Goal: Task Accomplishment & Management: Use online tool/utility

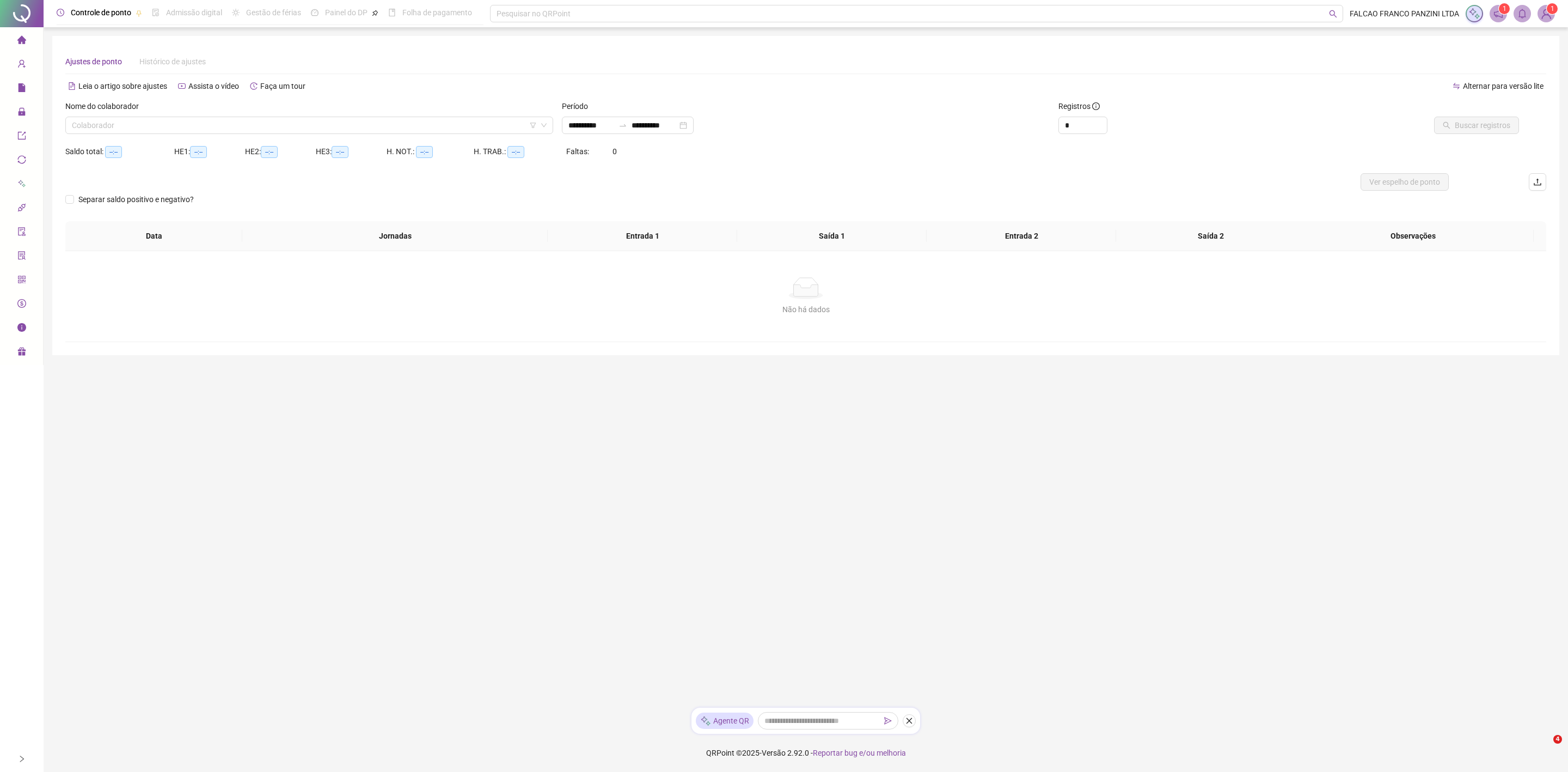
type input "**********"
click at [404, 125] on input "search" at bounding box center [304, 125] width 465 height 16
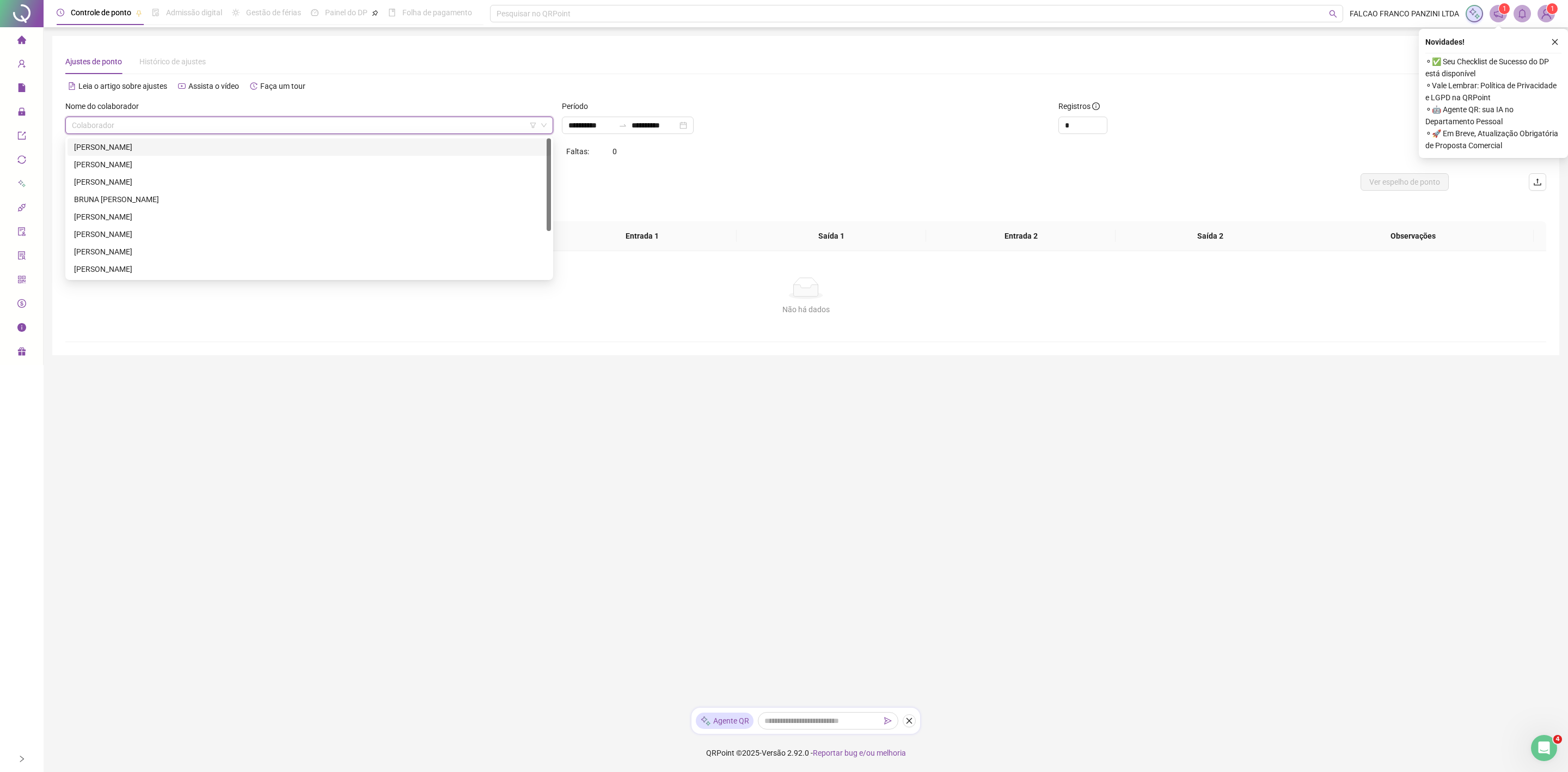
click at [261, 147] on div "[PERSON_NAME]" at bounding box center [309, 147] width 470 height 12
click at [1553, 45] on button "button" at bounding box center [1554, 42] width 13 height 13
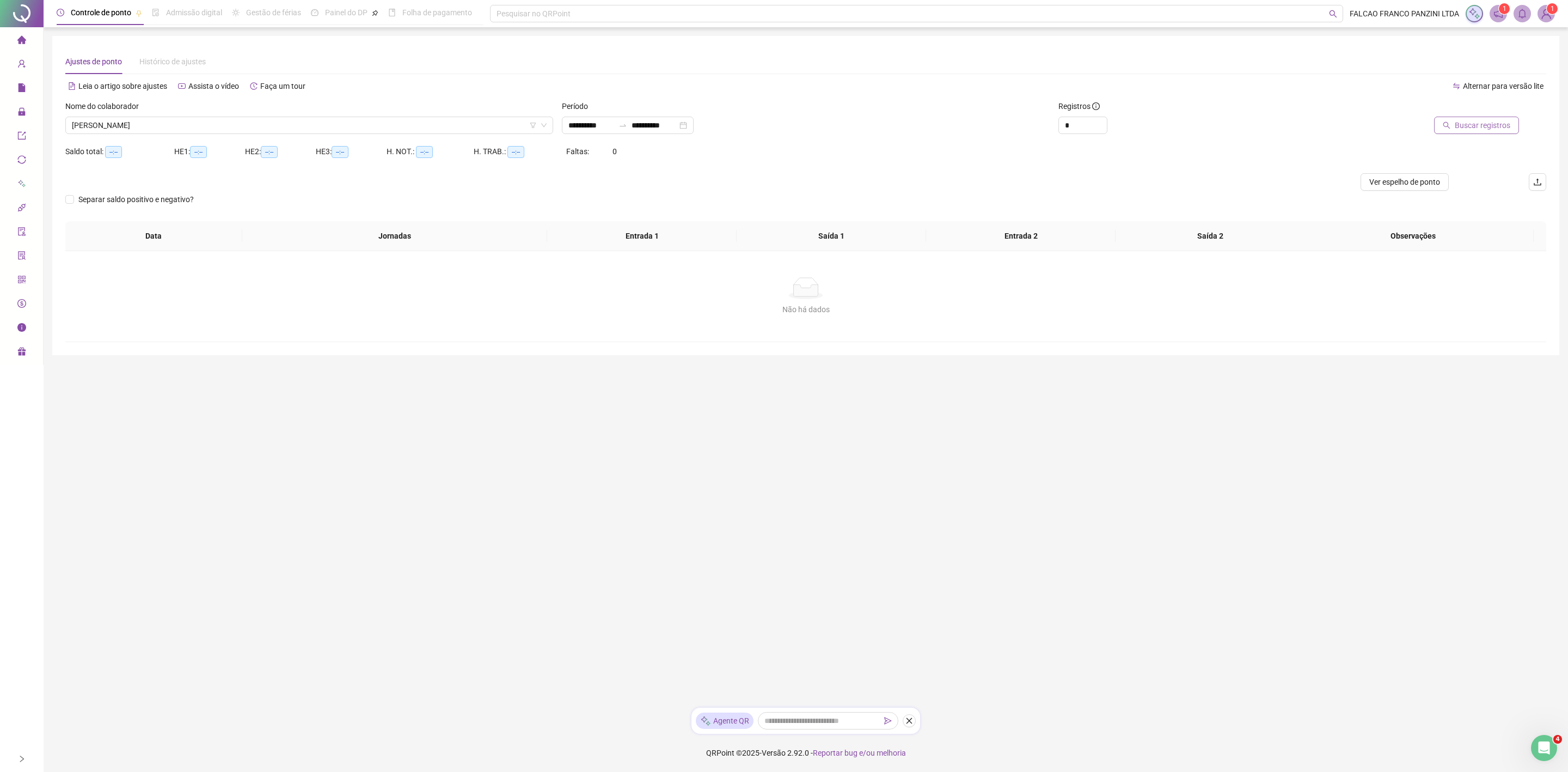
click at [1493, 120] on span "Buscar registros" at bounding box center [1482, 125] width 56 height 12
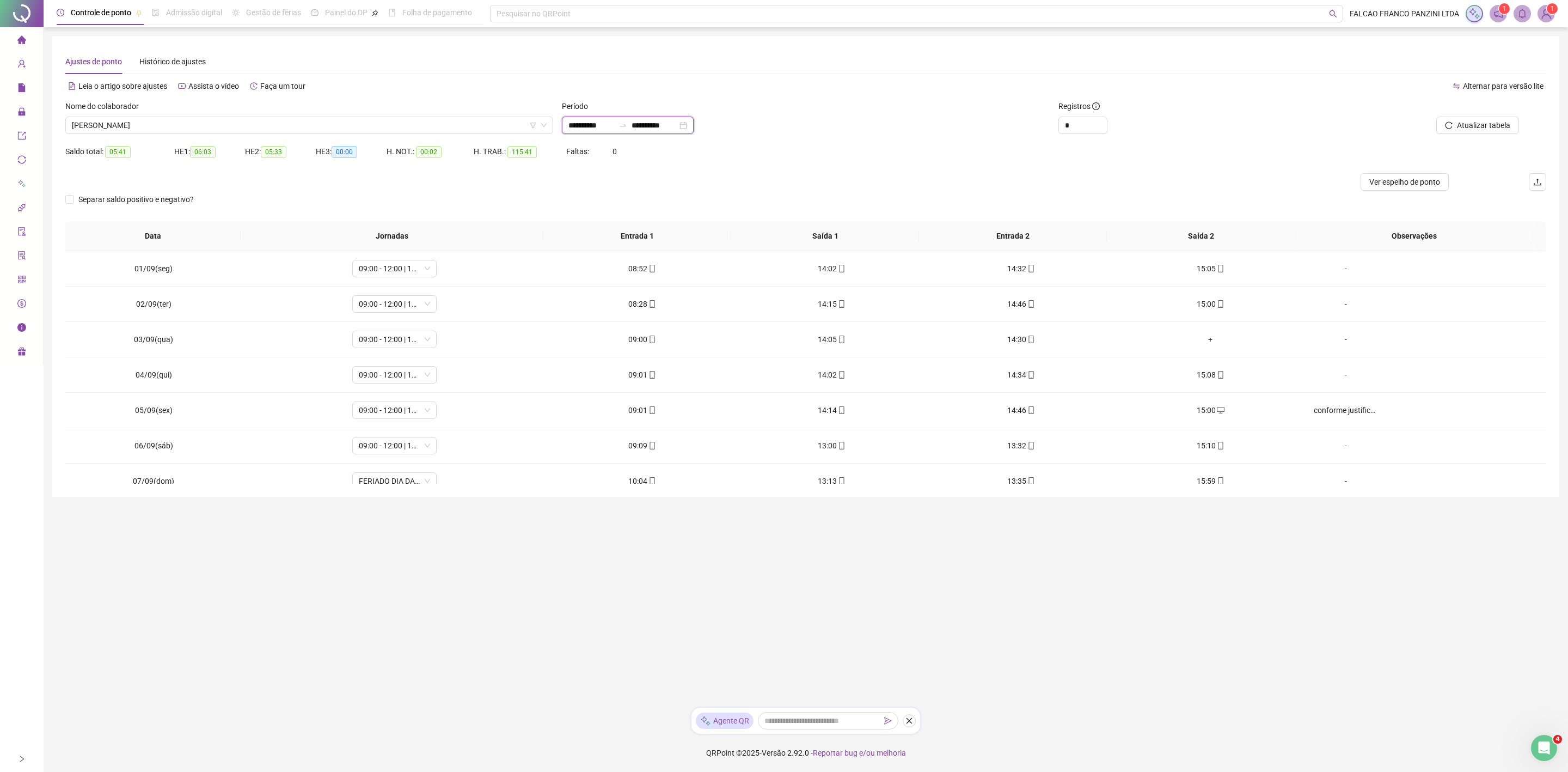
click at [571, 123] on input "**********" at bounding box center [591, 125] width 46 height 12
type input "**********"
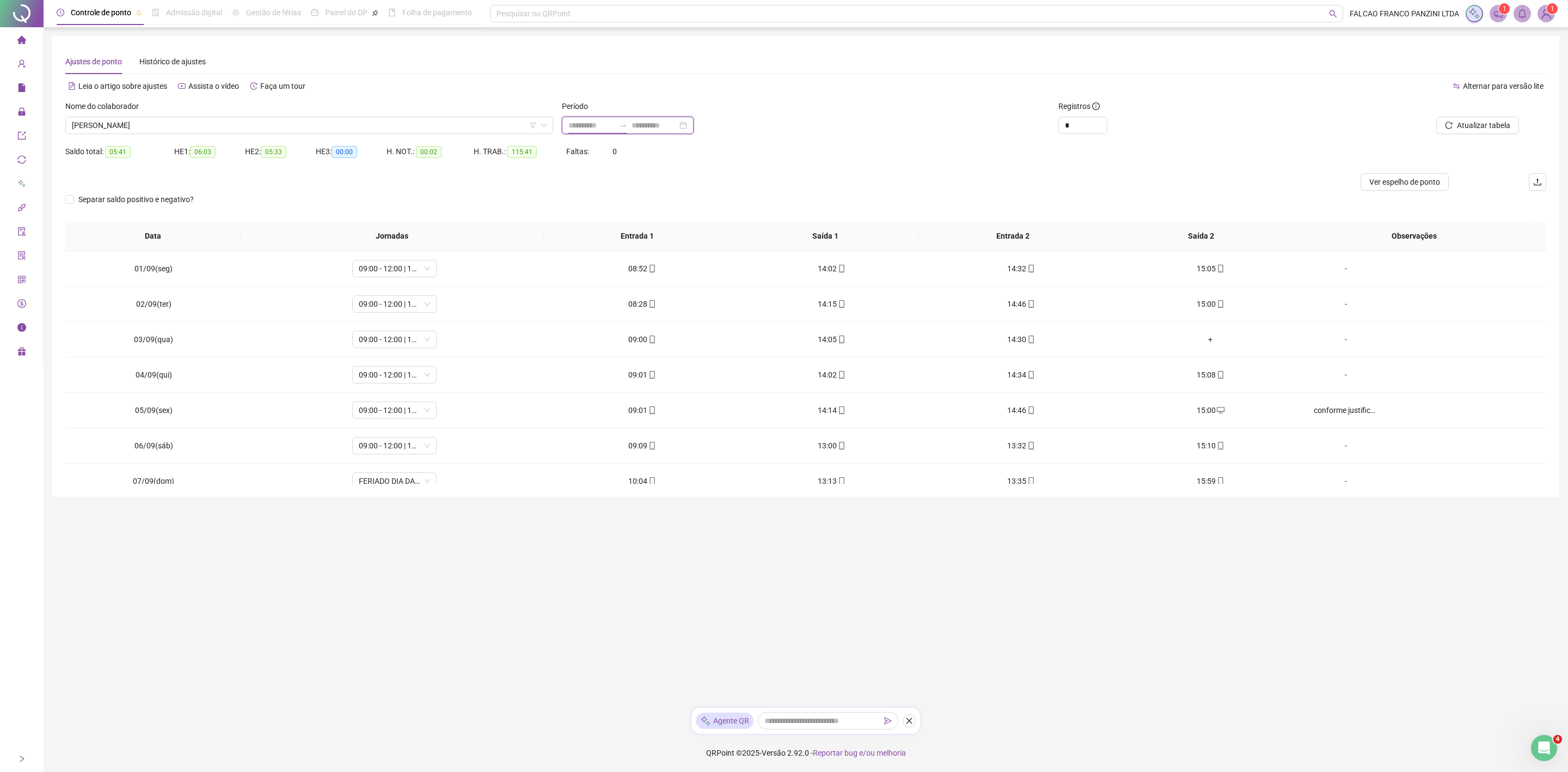
type input "**********"
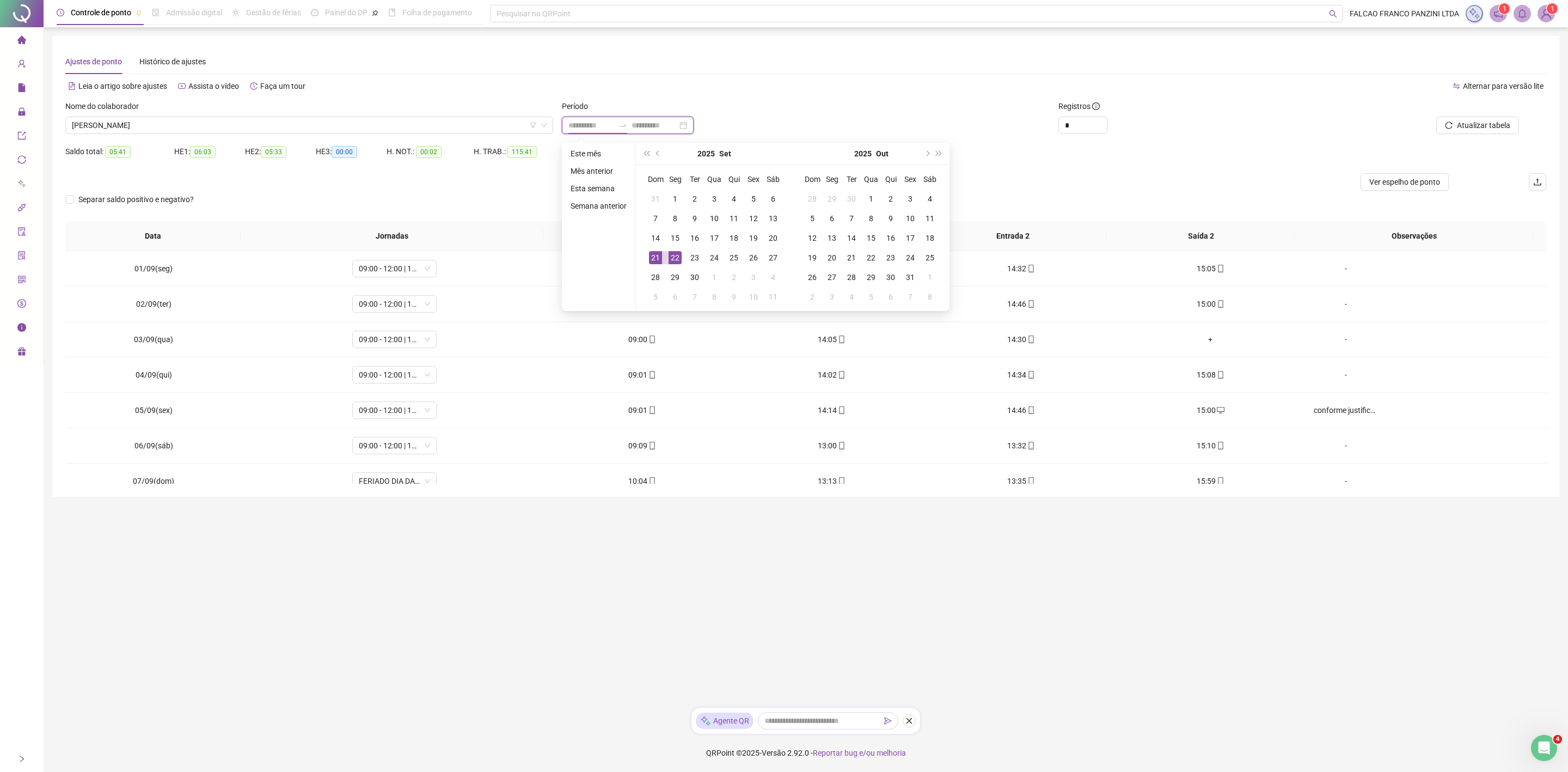
type input "**********"
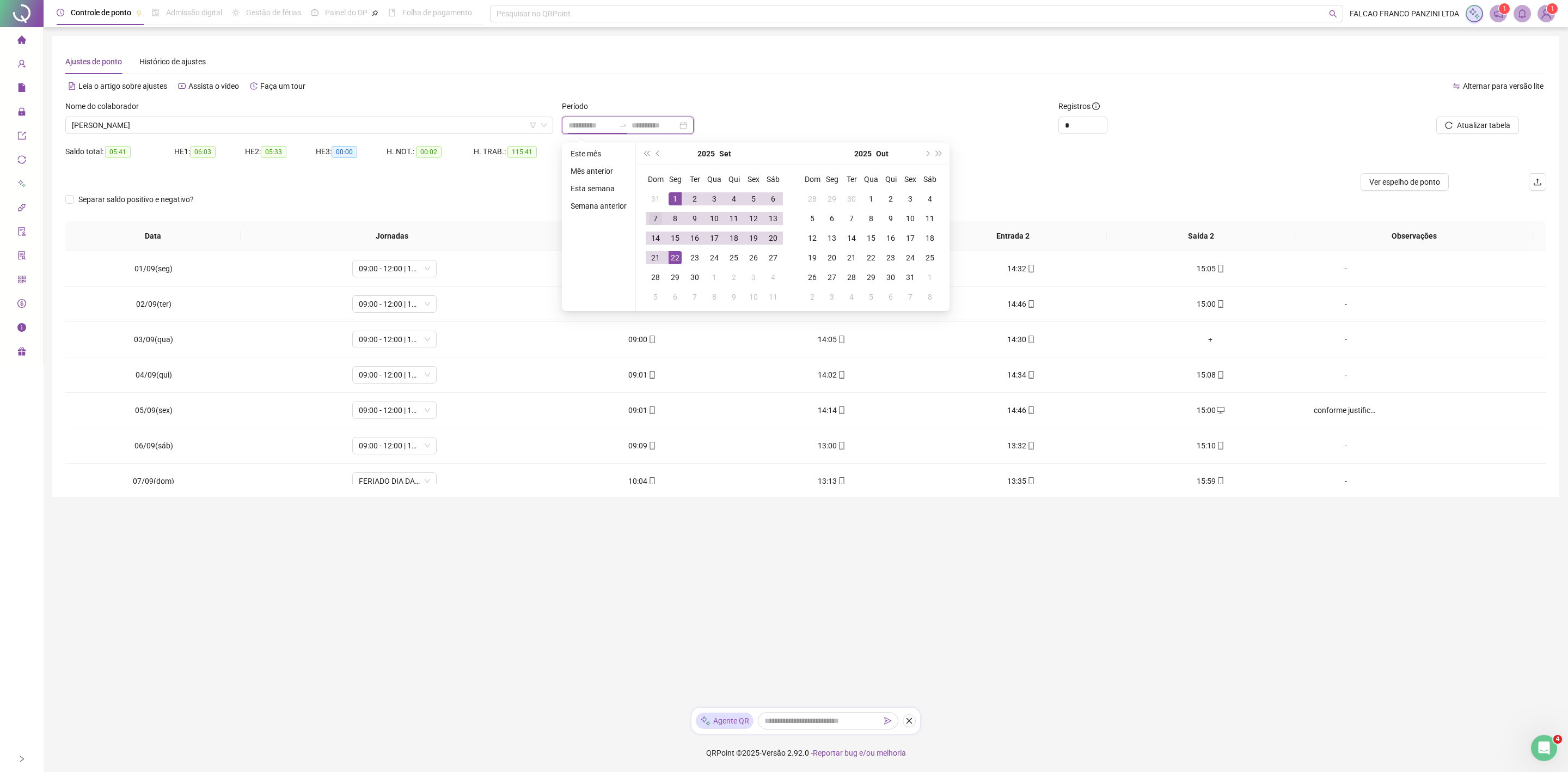
type input "**********"
click at [674, 195] on div "1" at bounding box center [674, 198] width 13 height 13
type input "**********"
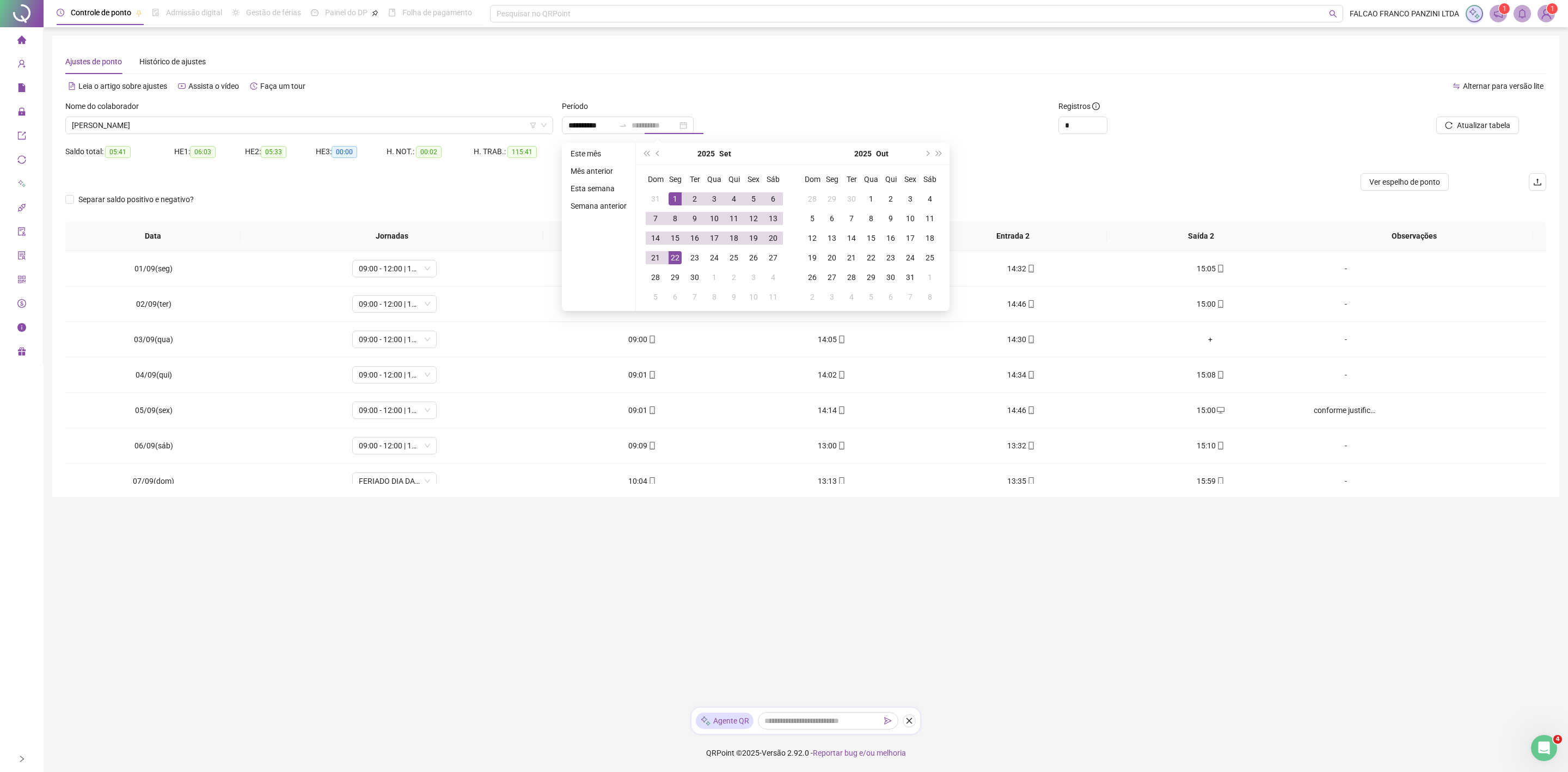
click at [672, 258] on div "22" at bounding box center [674, 257] width 13 height 13
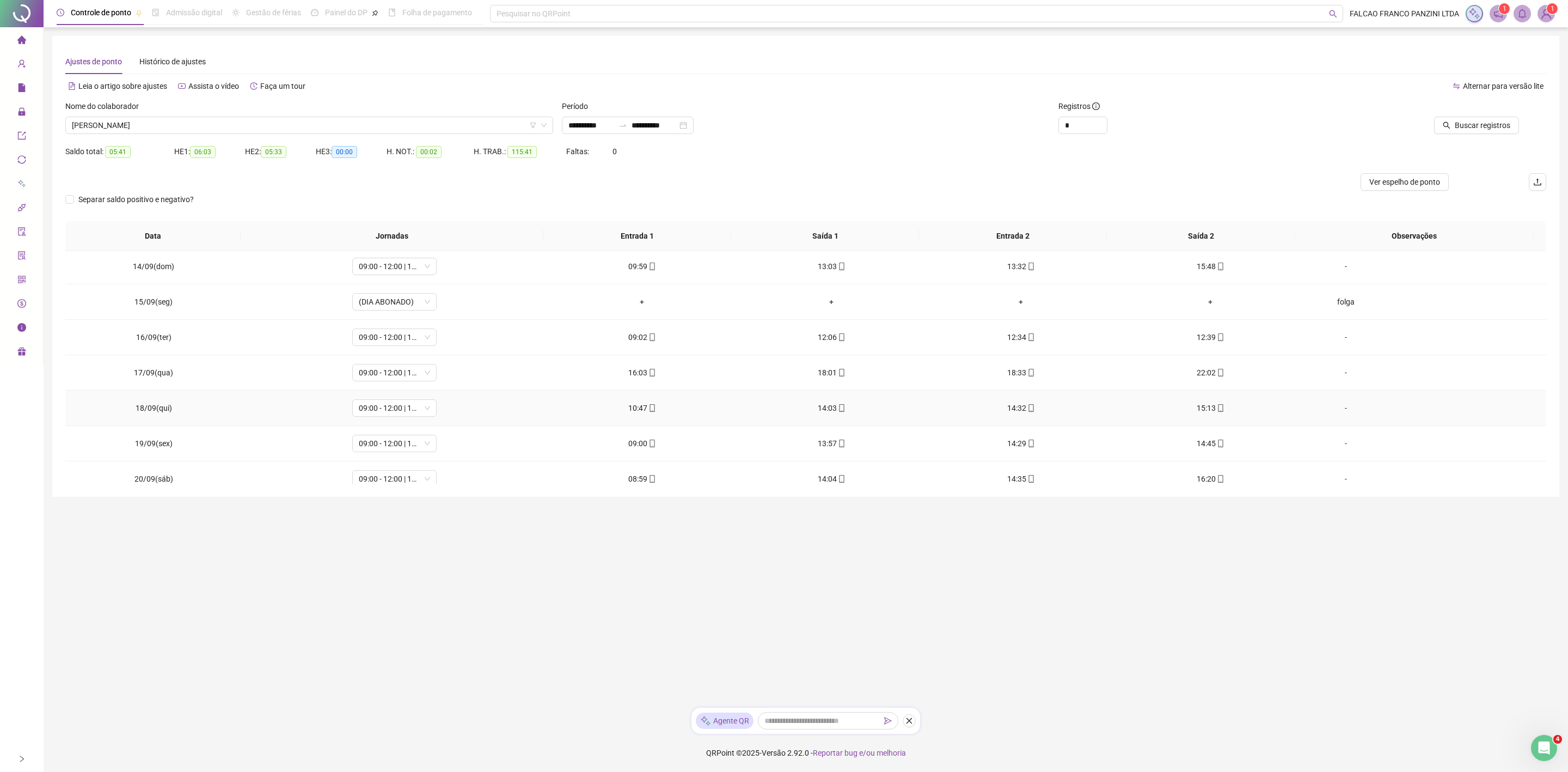
scroll to position [515, 0]
drag, startPoint x: 245, startPoint y: 121, endPoint x: 198, endPoint y: 158, distance: 59.8
click at [245, 120] on span "[PERSON_NAME]" at bounding box center [309, 125] width 475 height 16
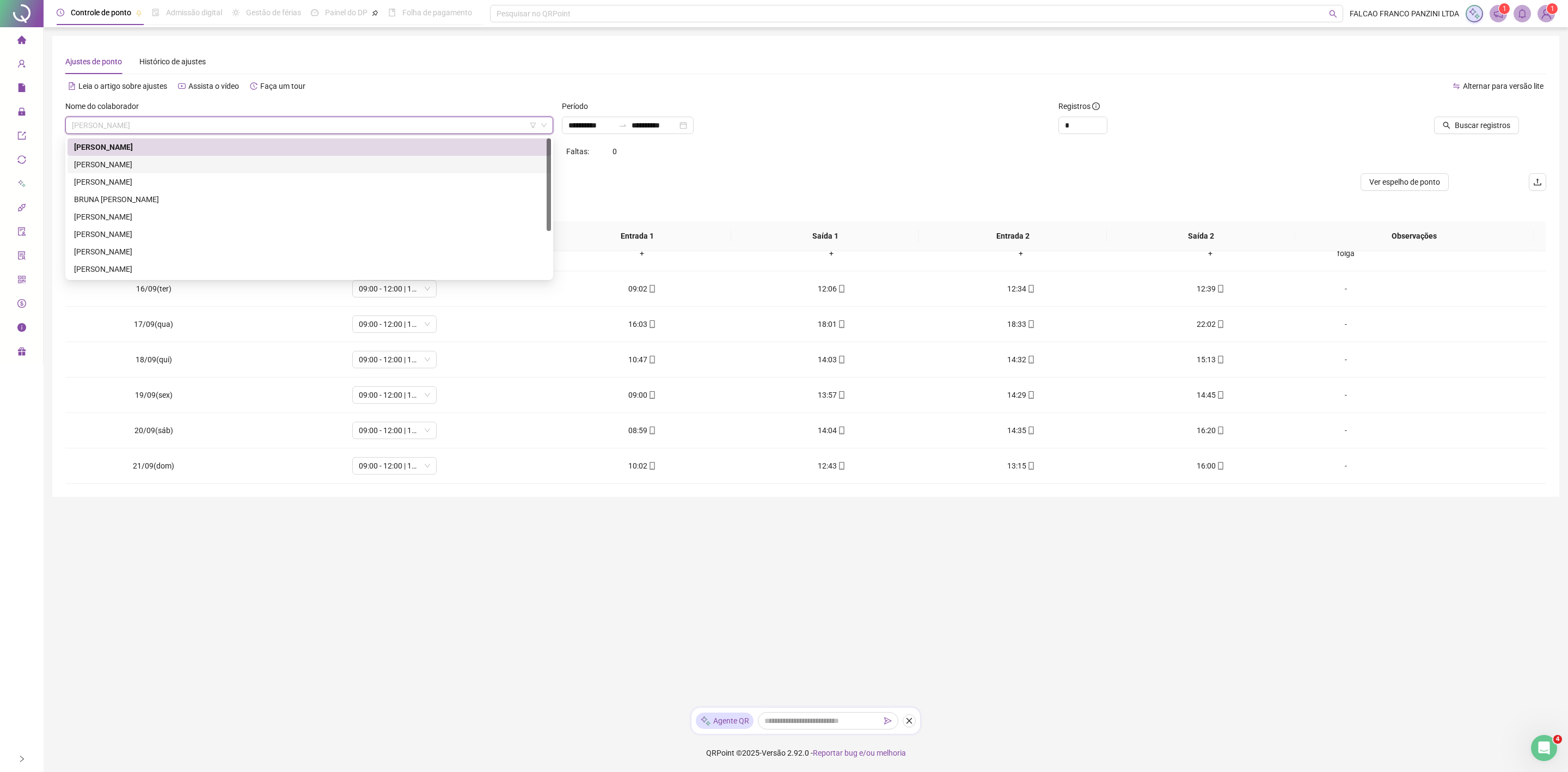
click at [154, 168] on div "[PERSON_NAME]" at bounding box center [309, 164] width 470 height 12
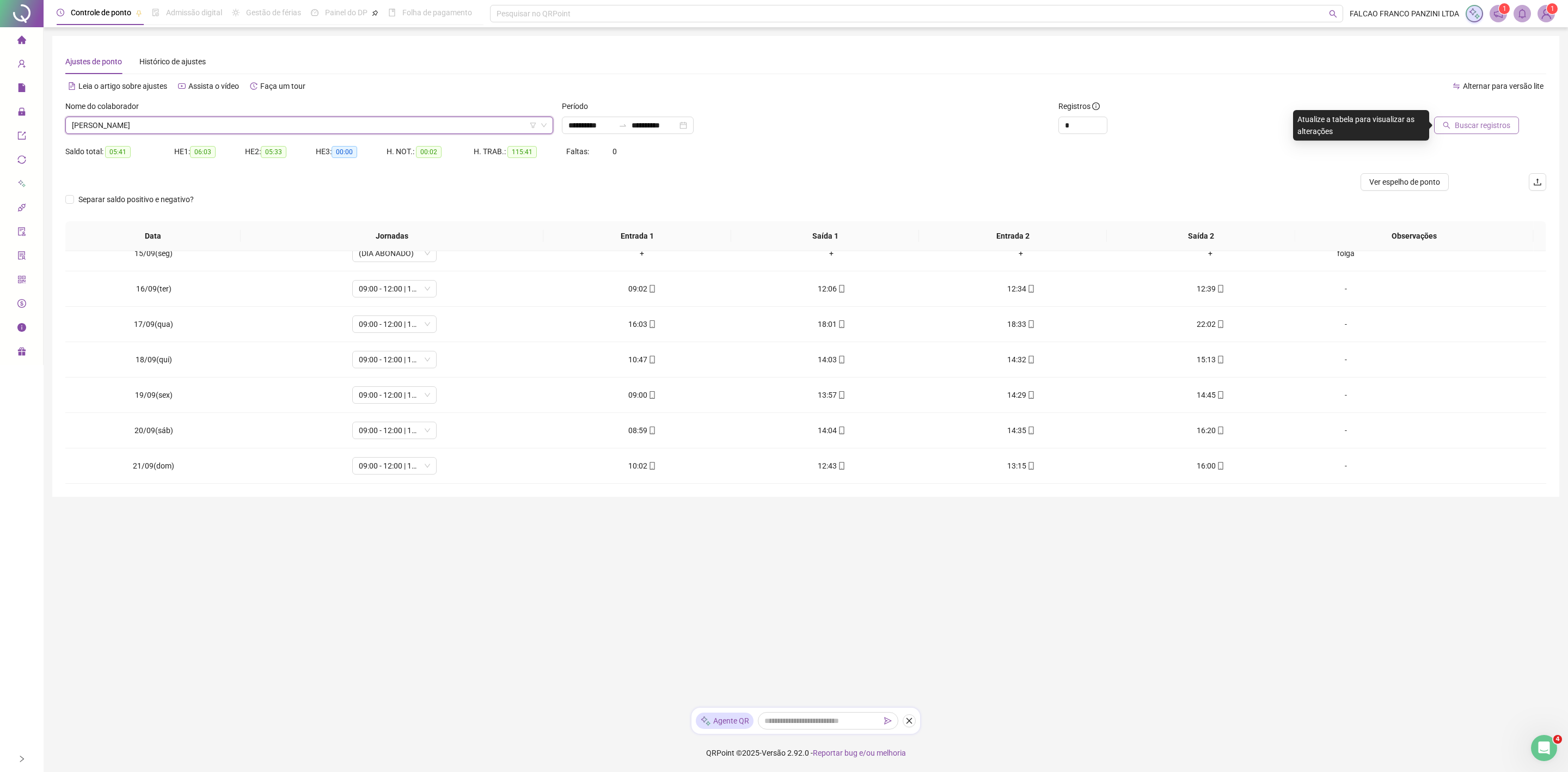
click at [1475, 123] on span "Buscar registros" at bounding box center [1482, 125] width 56 height 12
click at [311, 129] on span "[PERSON_NAME]" at bounding box center [309, 125] width 475 height 16
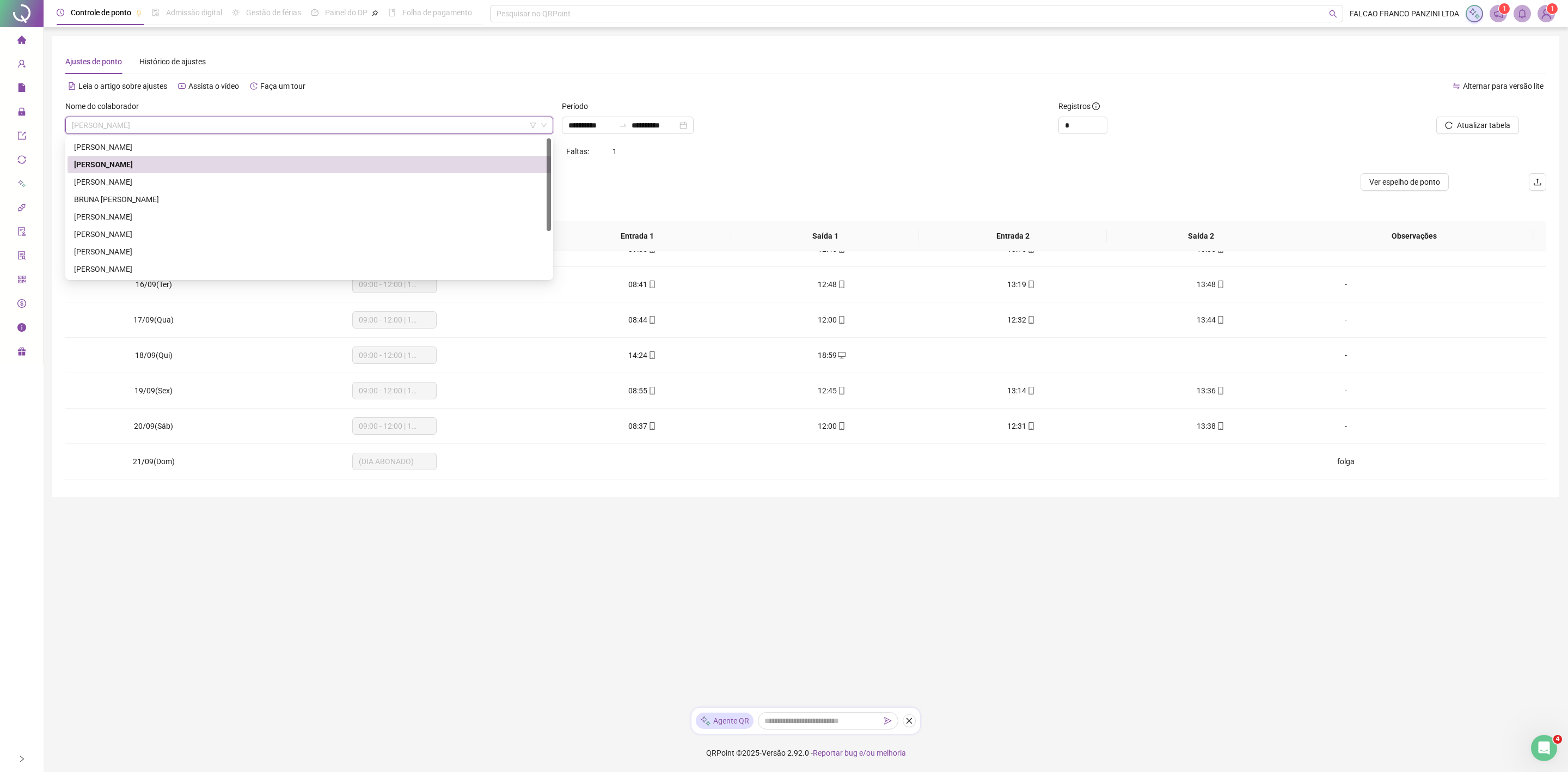
click at [196, 172] on div "[PERSON_NAME]" at bounding box center [309, 164] width 483 height 17
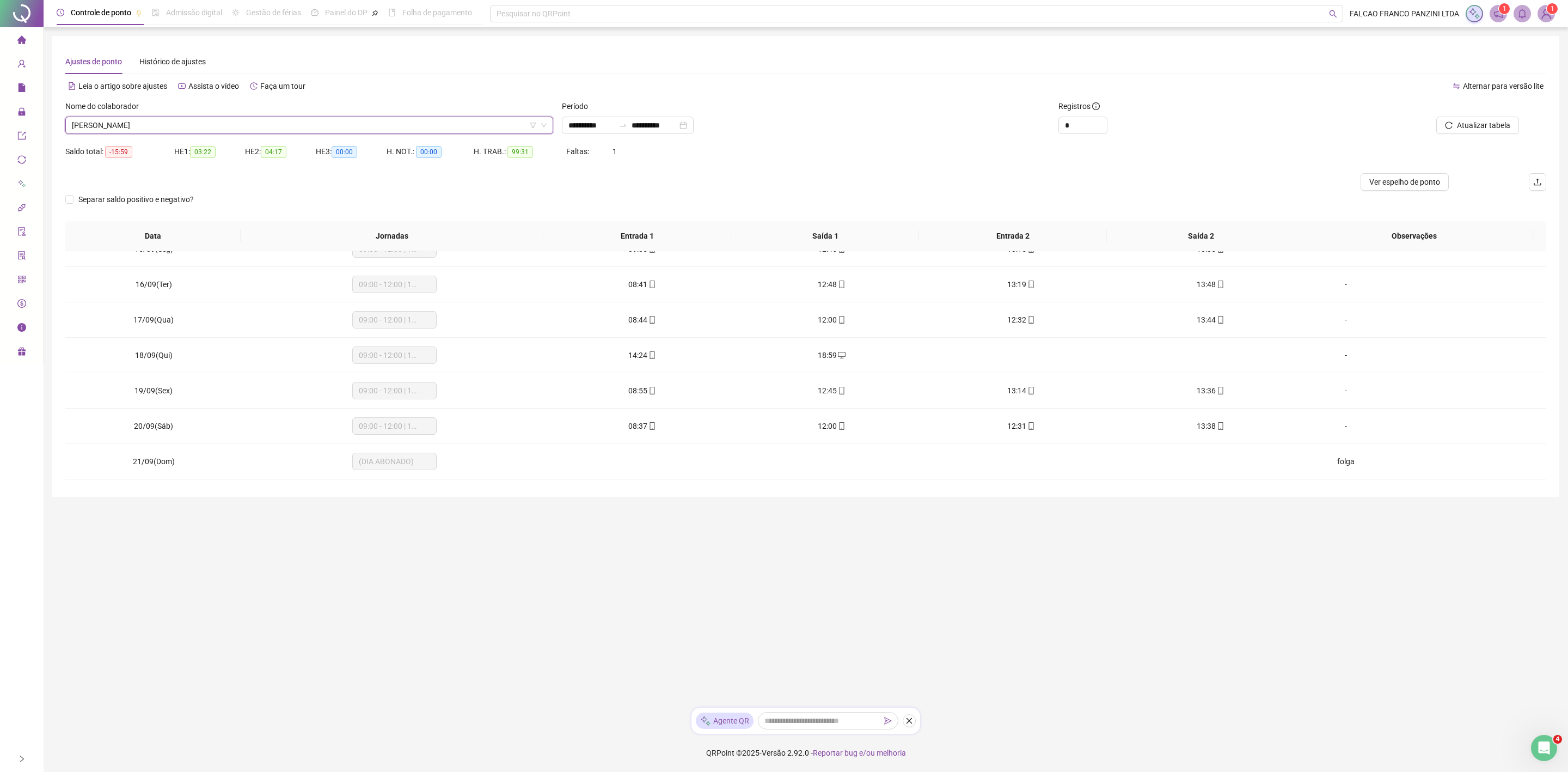
click at [216, 121] on span "[PERSON_NAME]" at bounding box center [309, 125] width 475 height 16
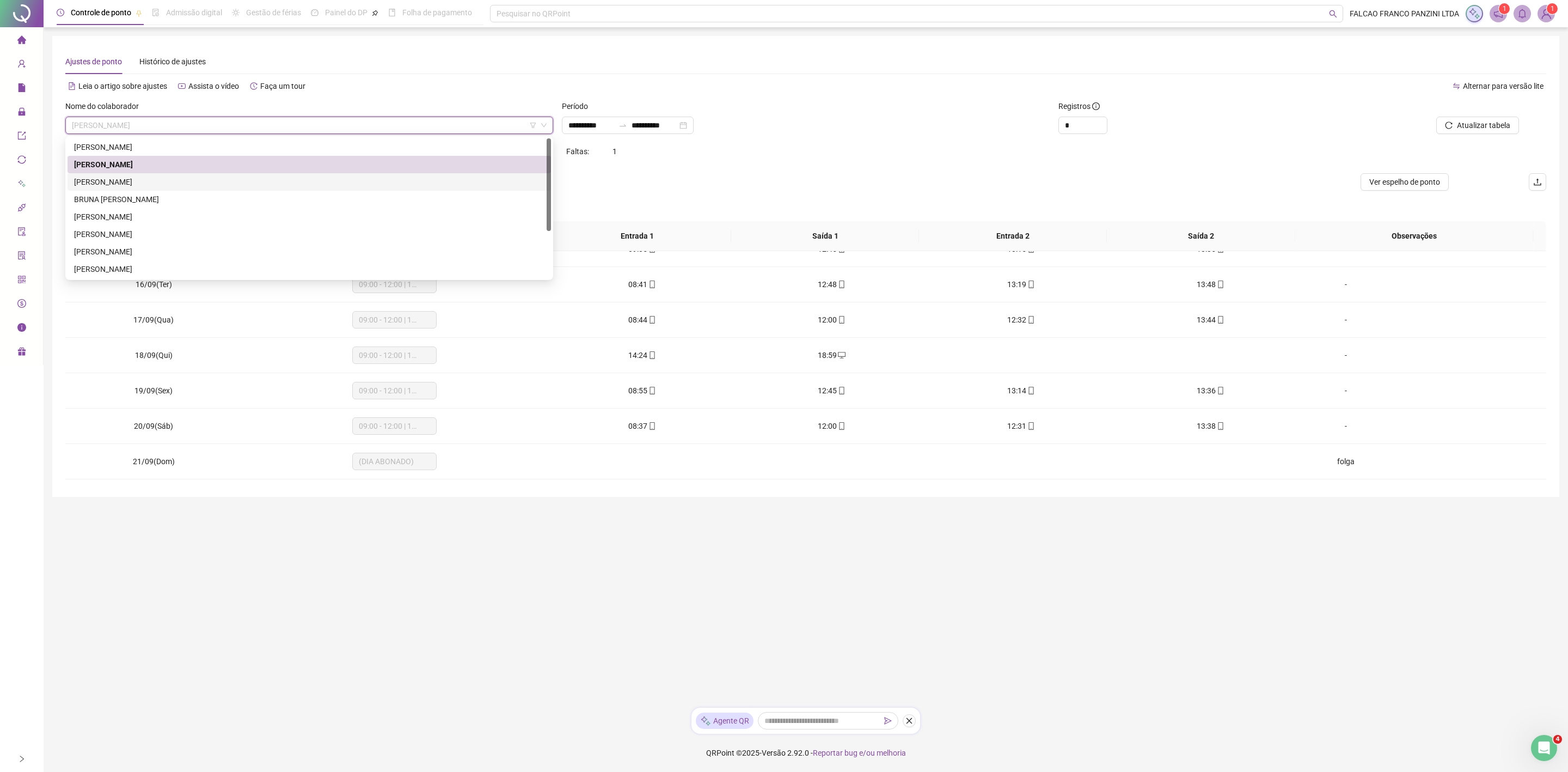
click at [145, 173] on div "[PERSON_NAME]" at bounding box center [309, 182] width 483 height 17
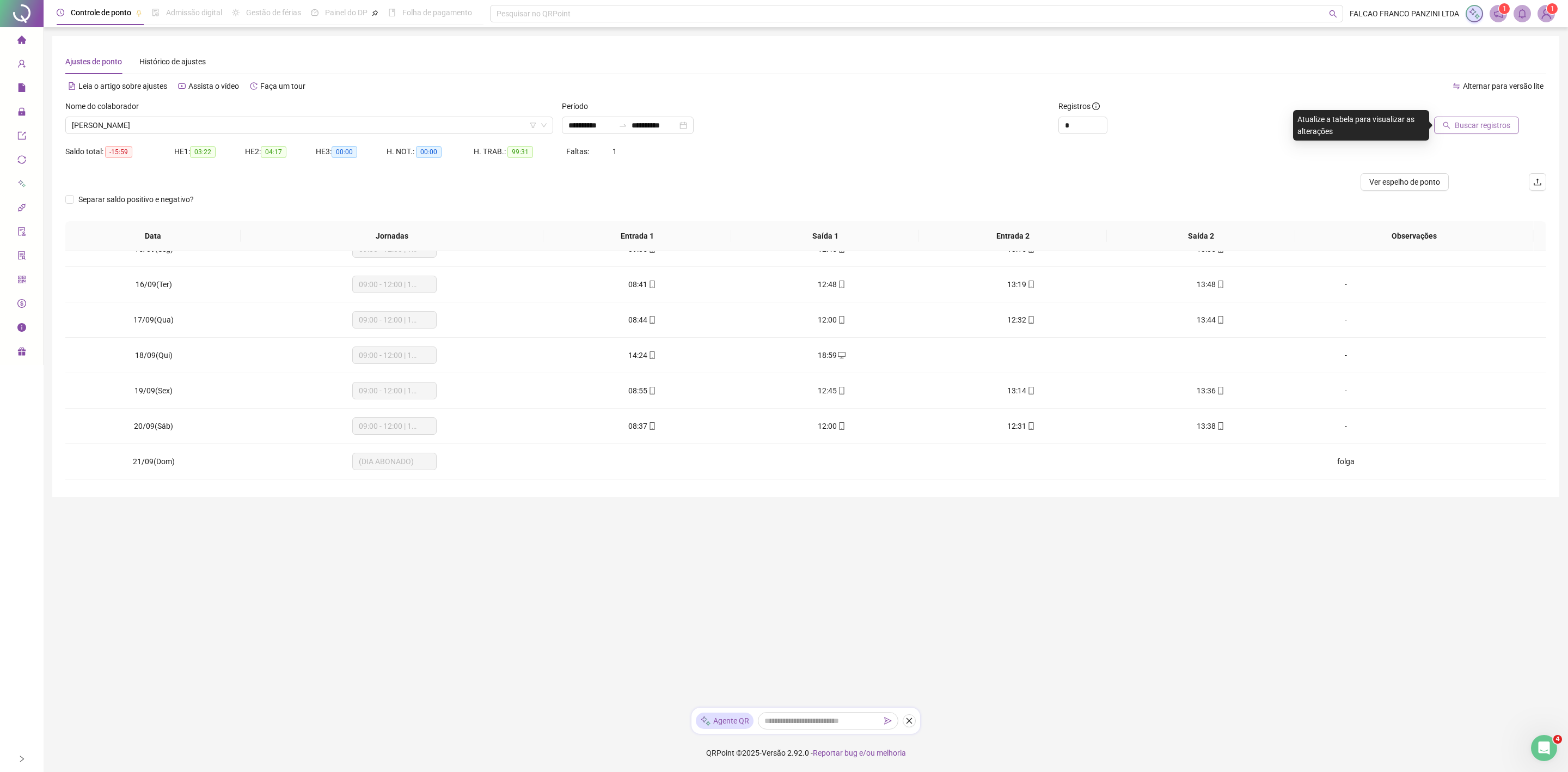
click at [1472, 130] on span "Buscar registros" at bounding box center [1482, 125] width 56 height 12
click at [269, 125] on span "[PERSON_NAME]" at bounding box center [309, 125] width 475 height 16
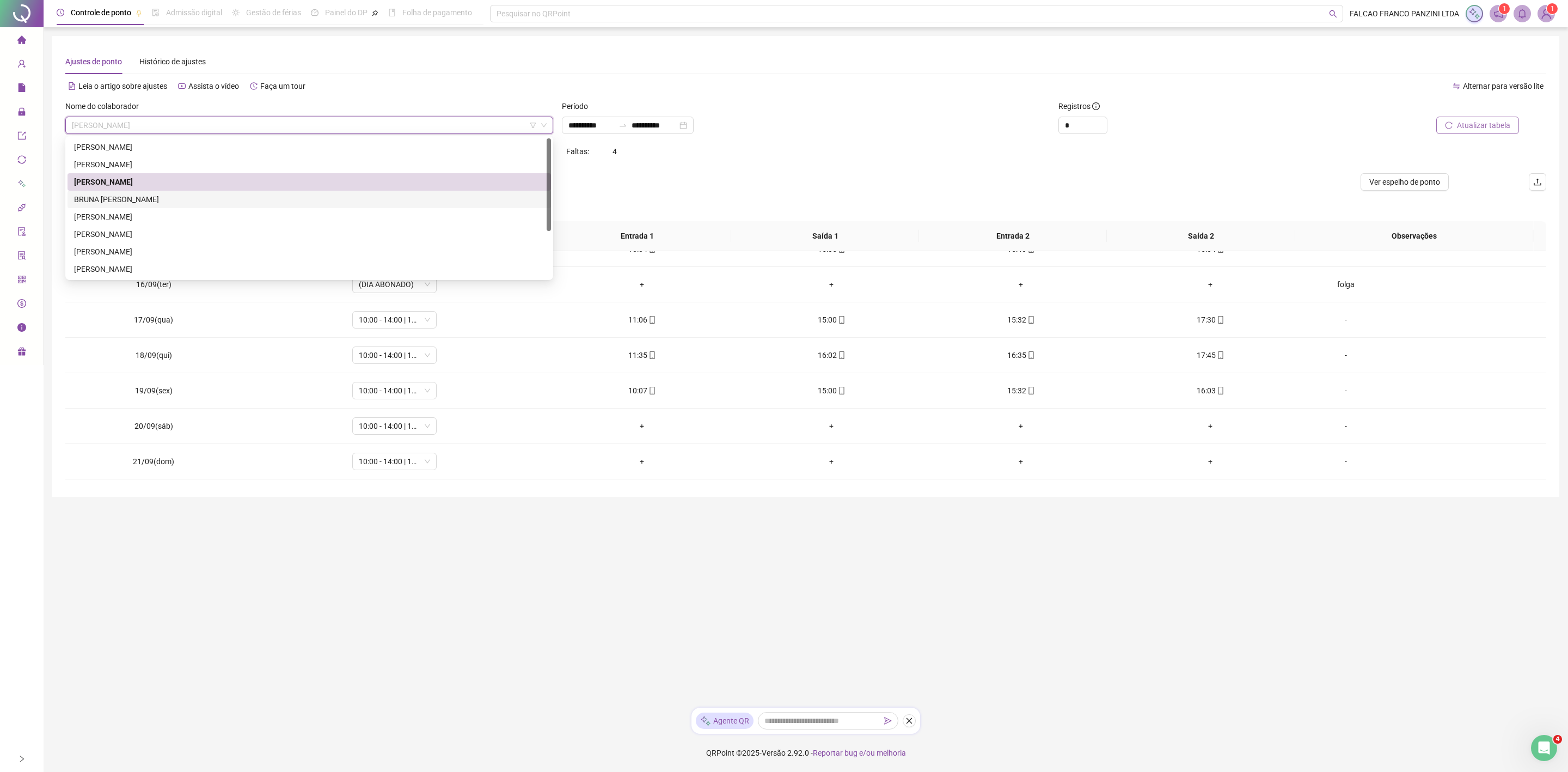
click at [218, 197] on div "BRUNA [PERSON_NAME]" at bounding box center [309, 199] width 470 height 12
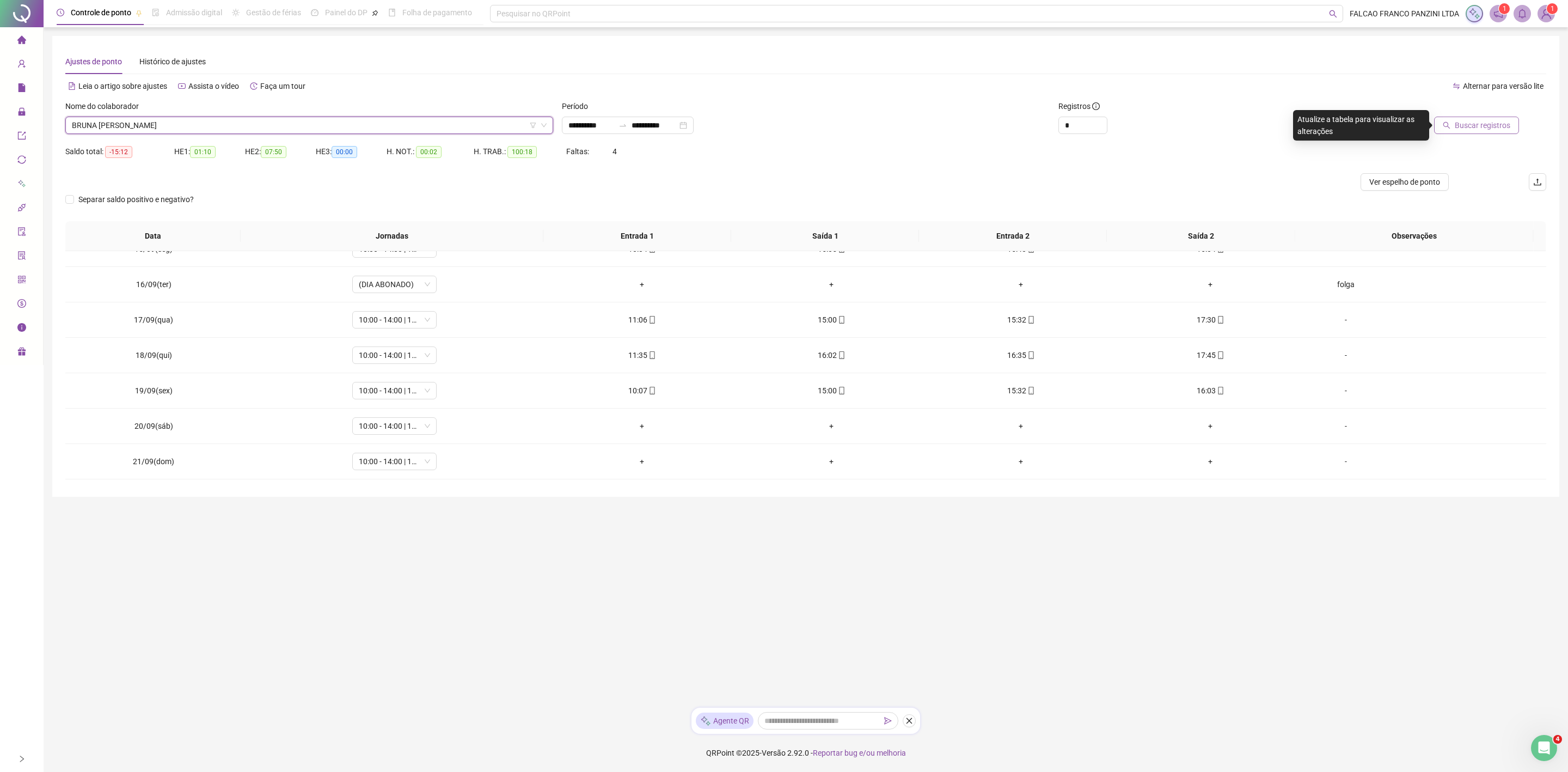
click at [1468, 126] on span "Buscar registros" at bounding box center [1482, 125] width 56 height 12
click at [225, 125] on span "BRUNA [PERSON_NAME]" at bounding box center [309, 125] width 475 height 16
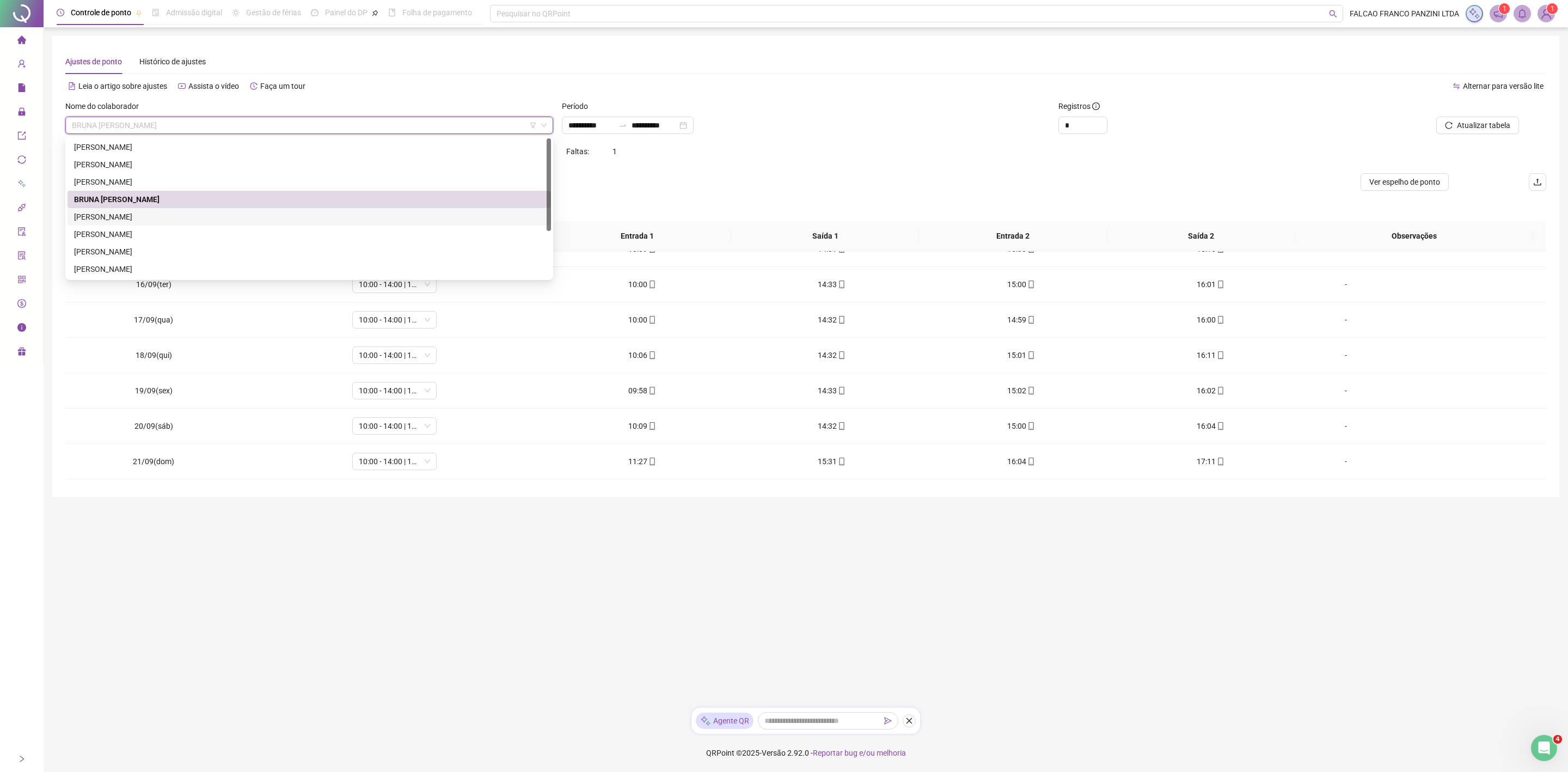
click at [134, 217] on div "[PERSON_NAME]" at bounding box center [309, 216] width 470 height 12
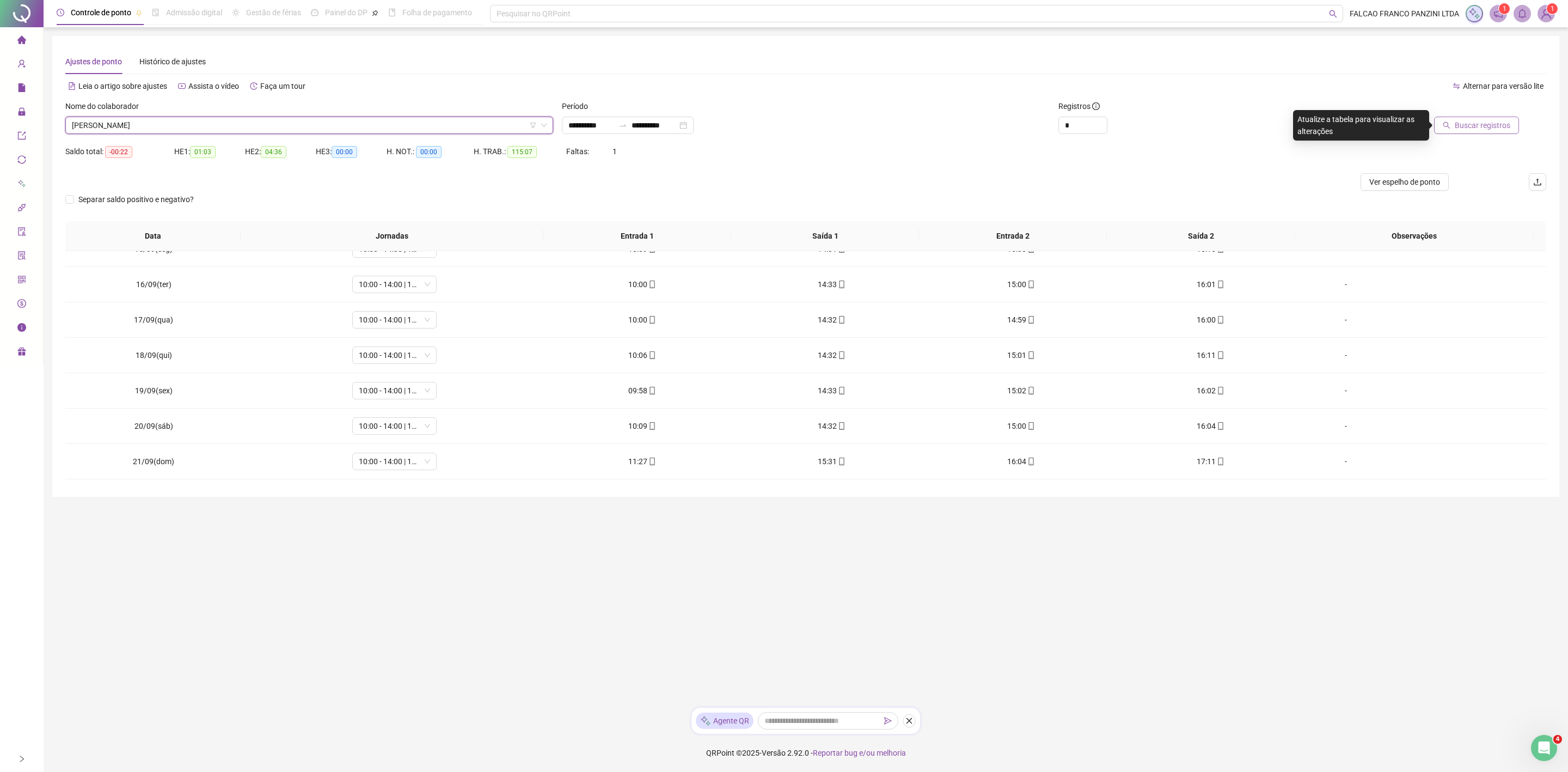
click at [1493, 120] on span "Buscar registros" at bounding box center [1482, 125] width 56 height 12
click at [205, 117] on span "[PERSON_NAME]" at bounding box center [309, 125] width 475 height 16
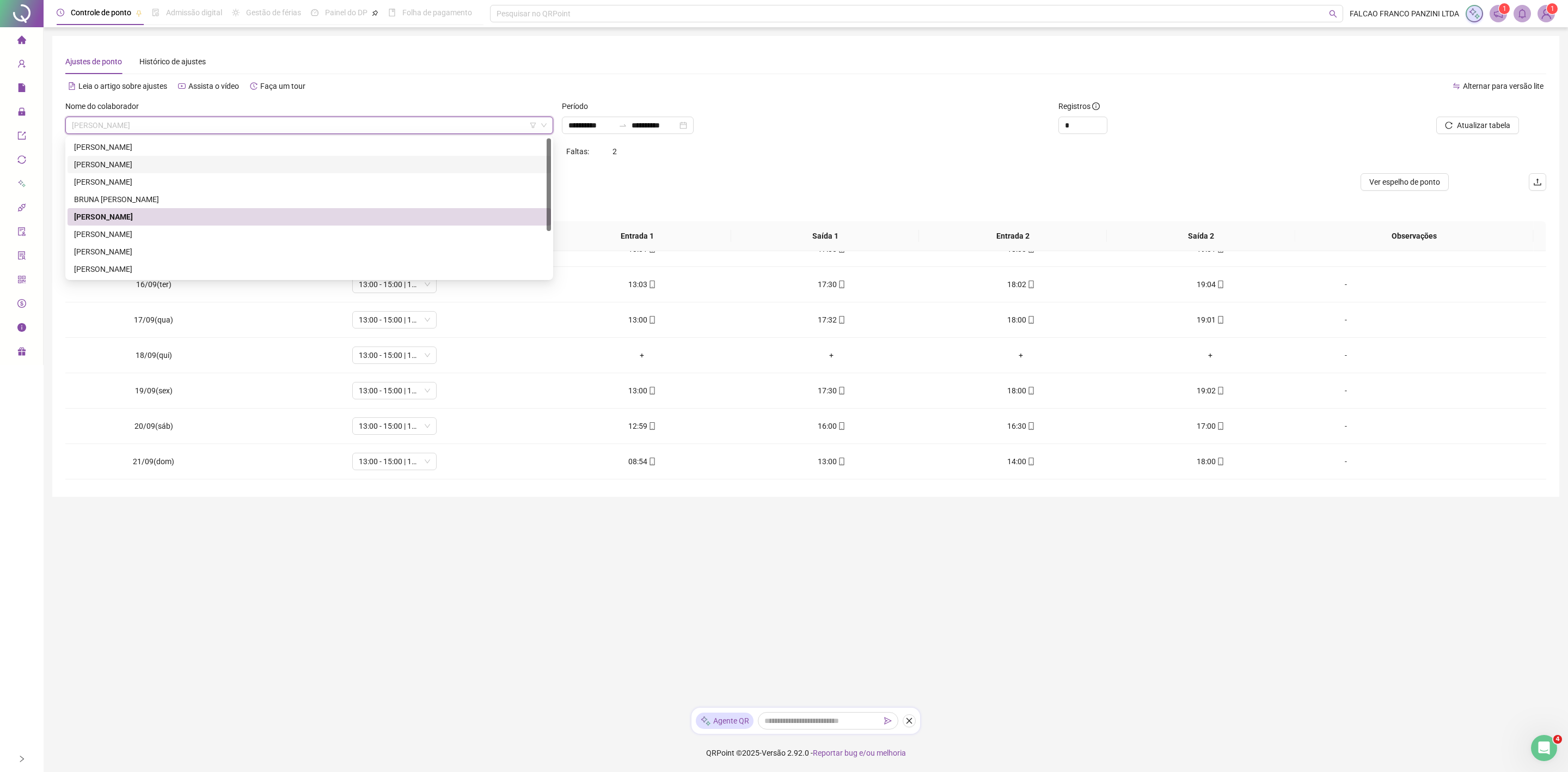
click at [830, 56] on div "Ajustes de ponto Histórico de ajustes" at bounding box center [805, 61] width 1481 height 25
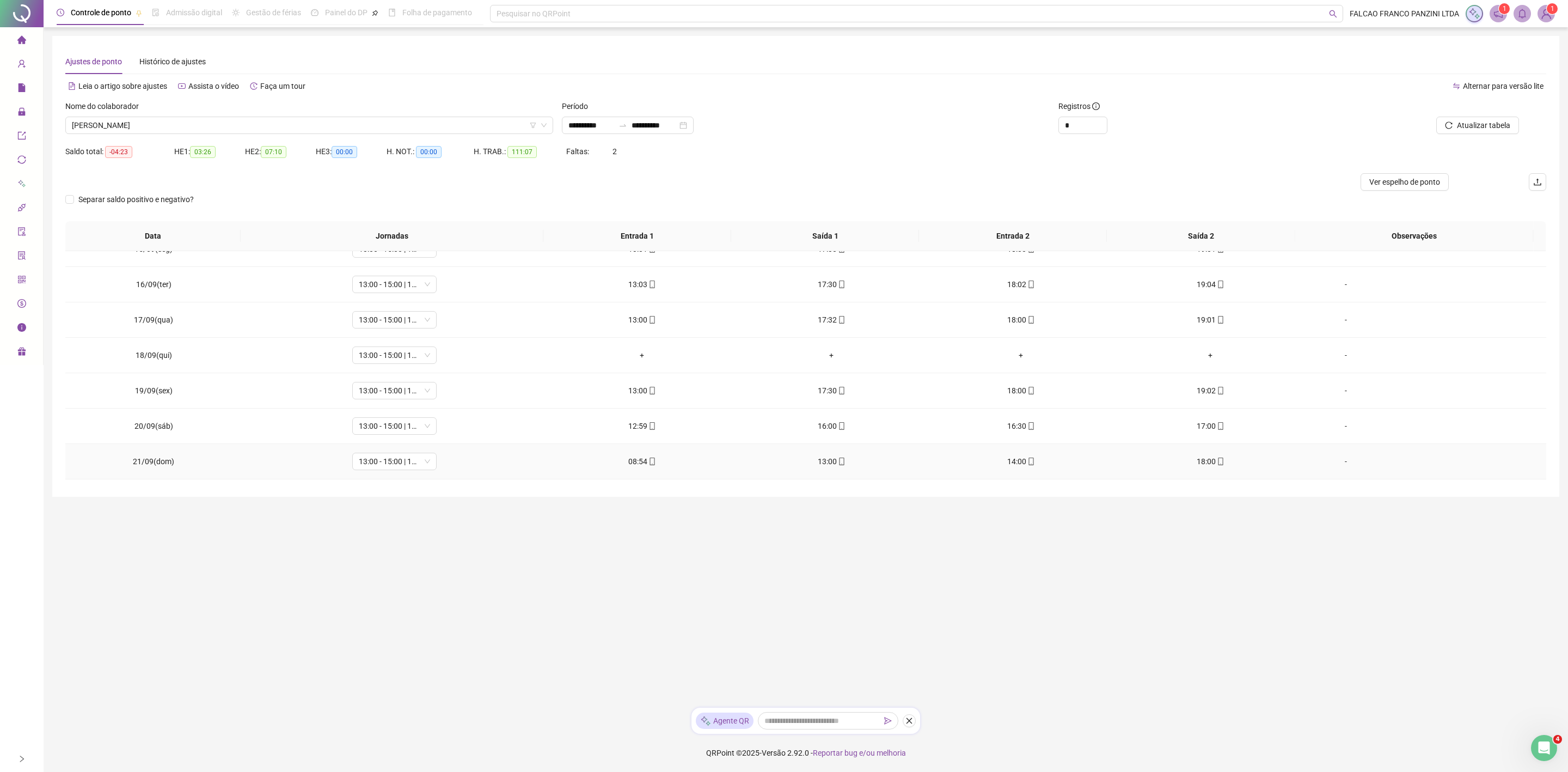
click at [1201, 468] on div "18:00" at bounding box center [1210, 461] width 172 height 12
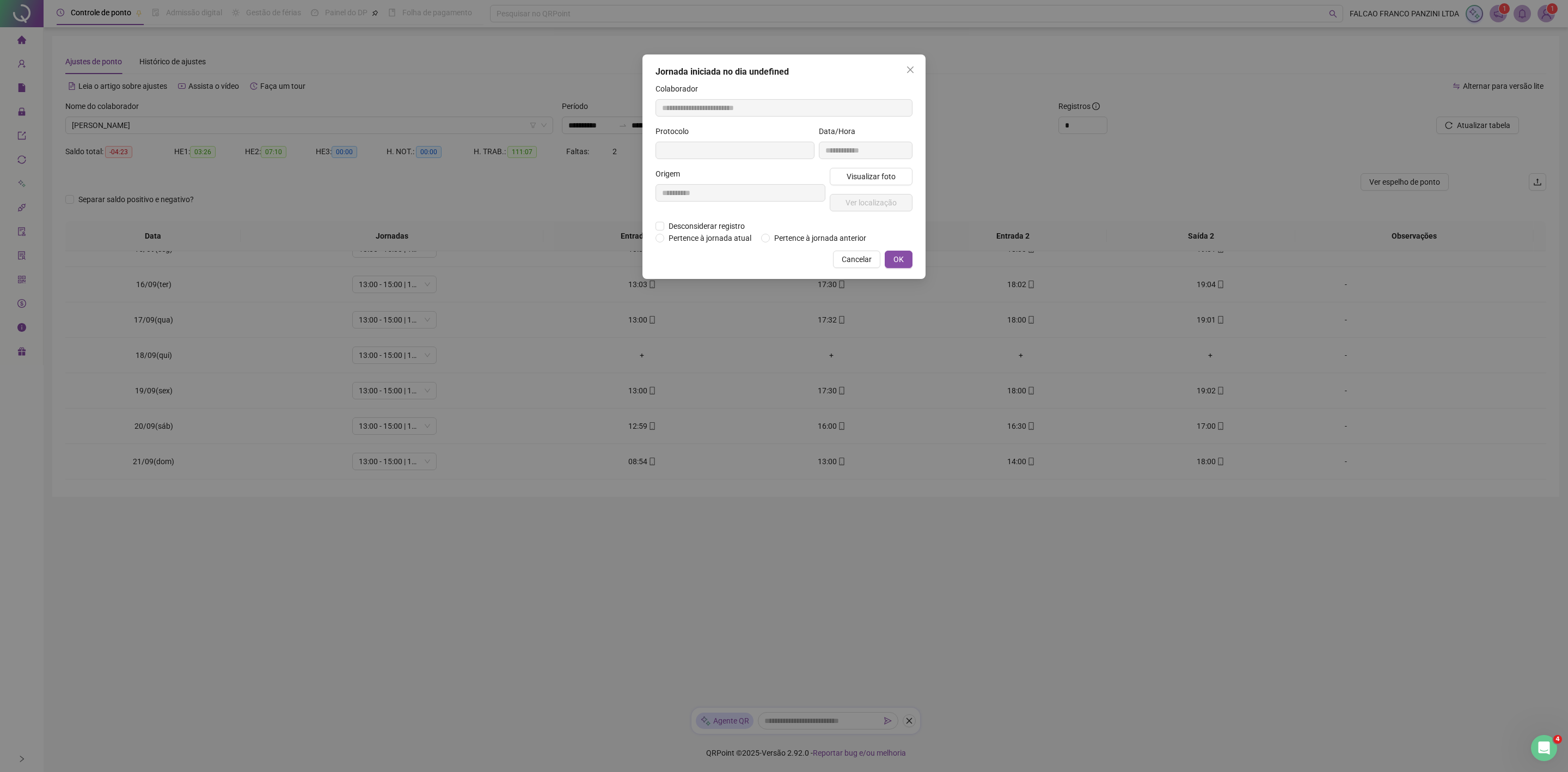
type input "**********"
click at [911, 65] on icon "close" at bounding box center [910, 69] width 9 height 9
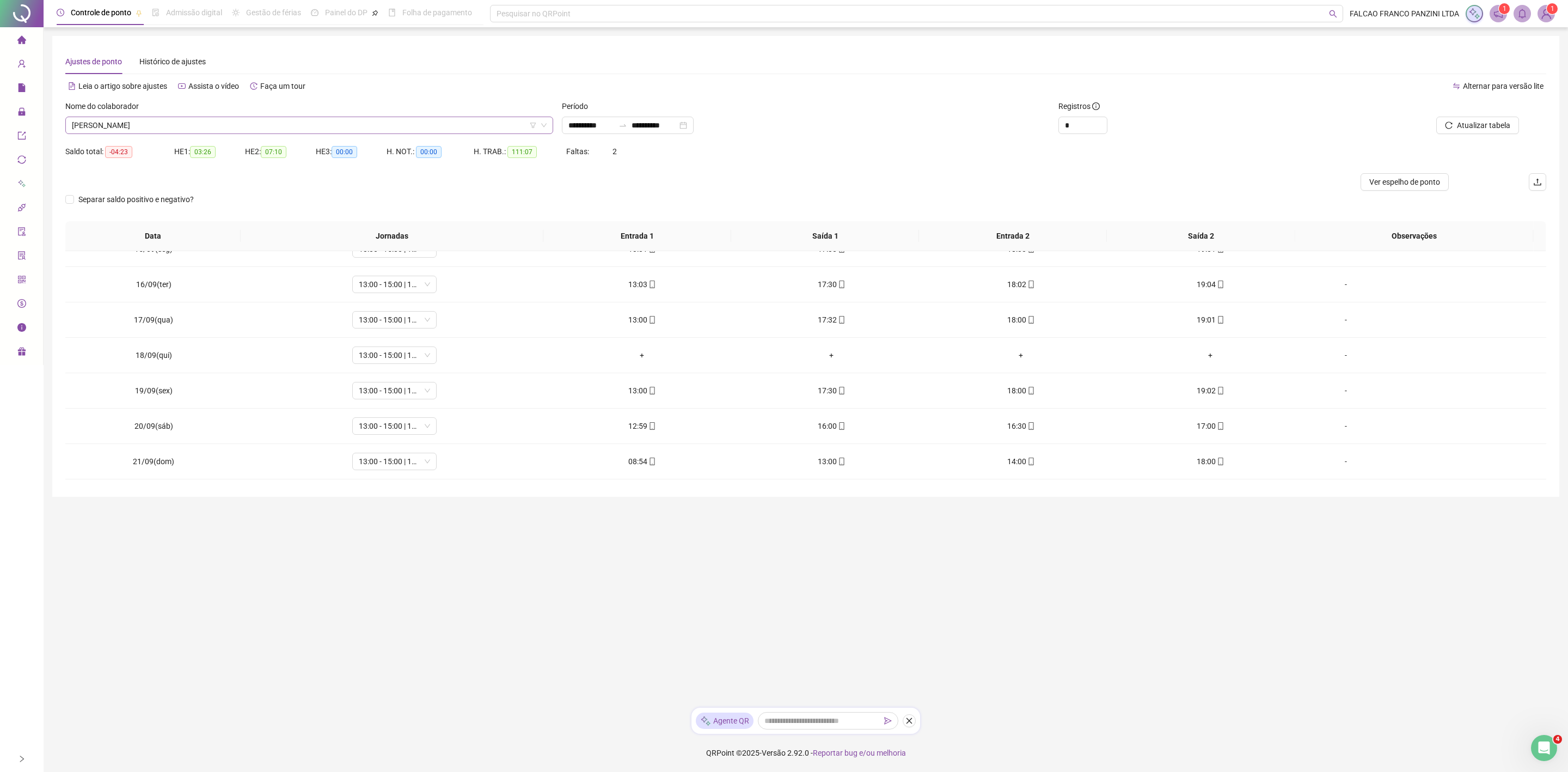
click at [221, 129] on span "[PERSON_NAME]" at bounding box center [309, 125] width 475 height 16
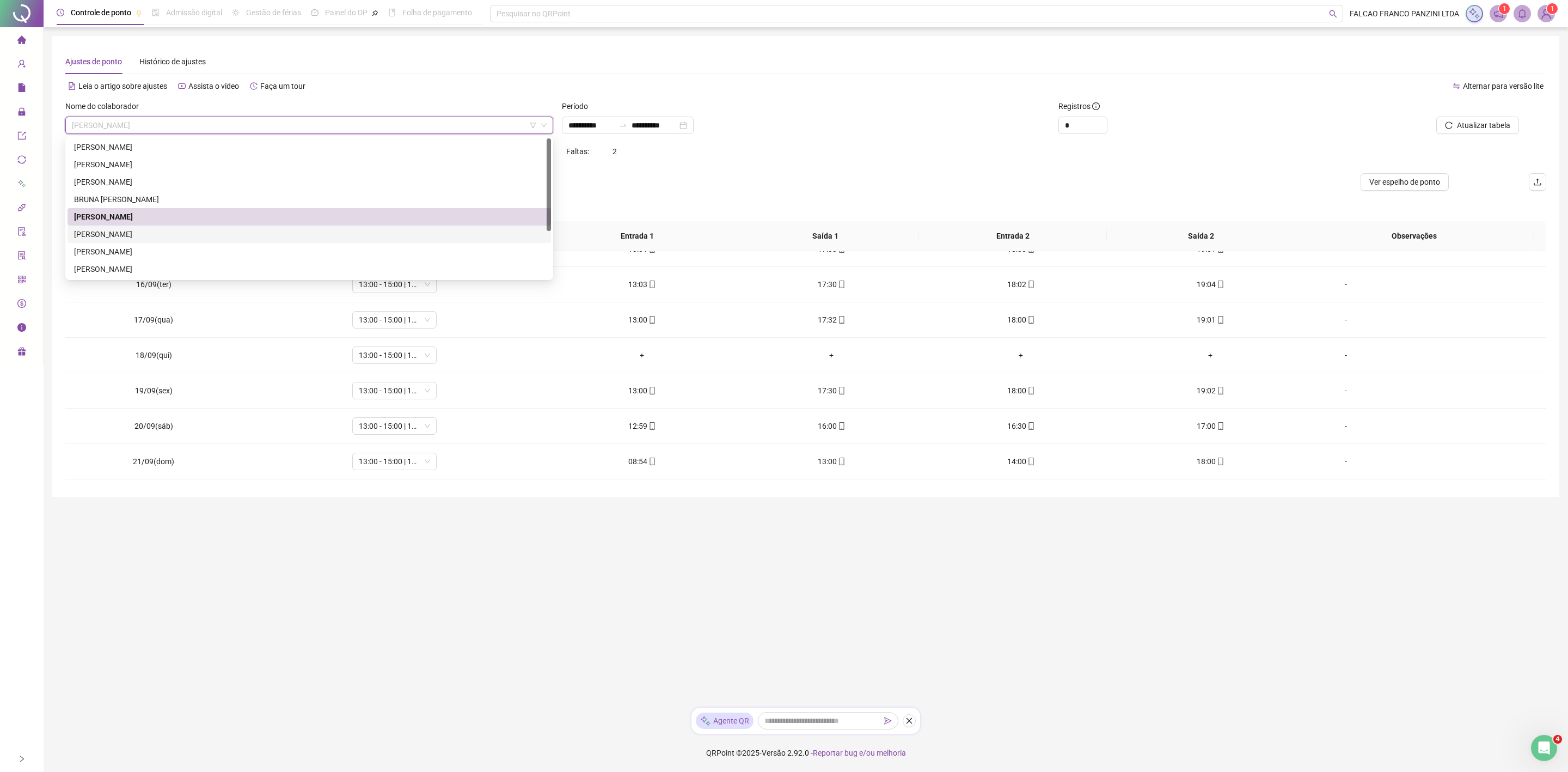
click at [160, 232] on div "[PERSON_NAME]" at bounding box center [309, 234] width 470 height 12
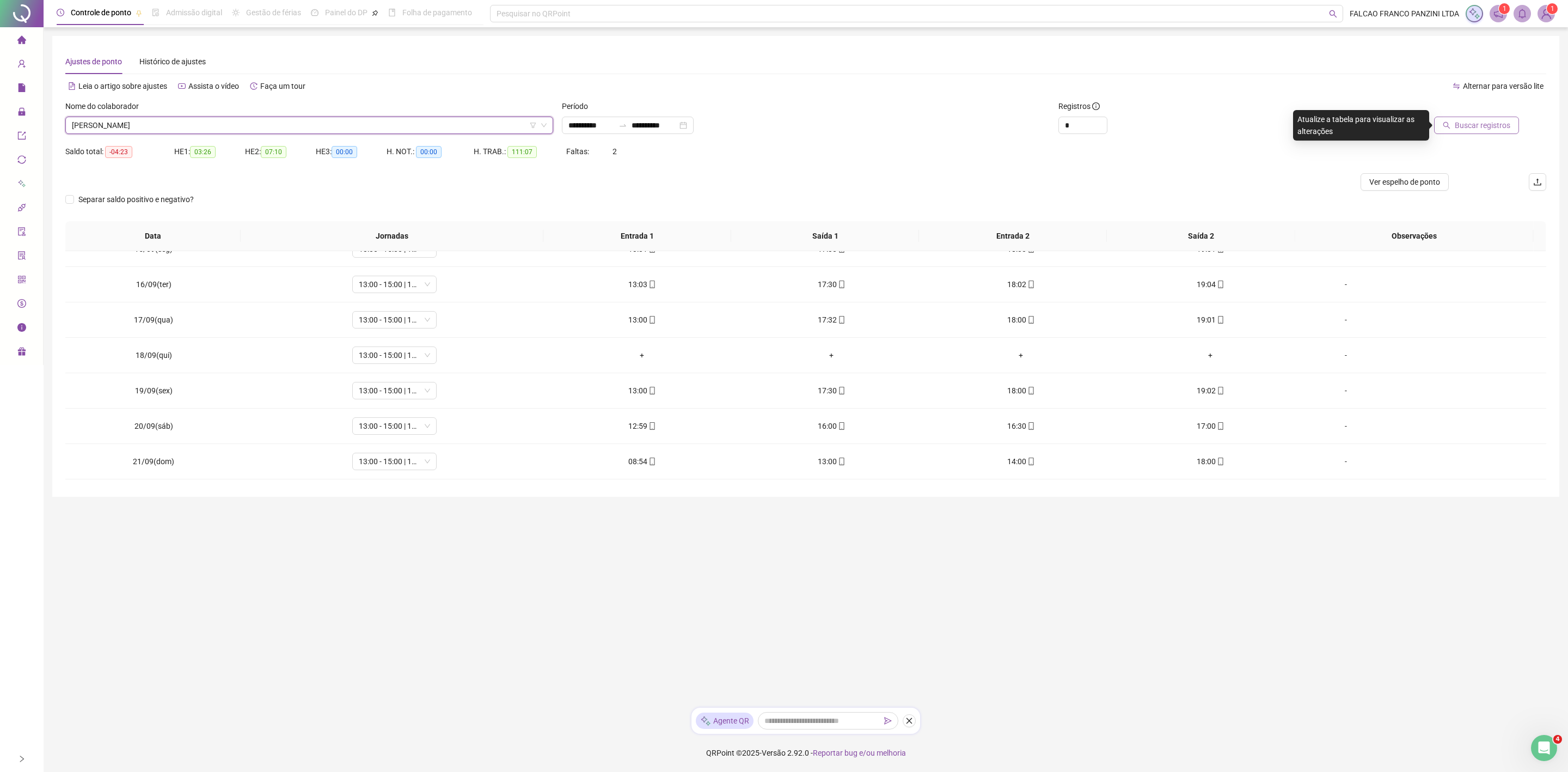
click at [1458, 119] on span "Buscar registros" at bounding box center [1482, 125] width 56 height 12
click at [367, 130] on span "[PERSON_NAME]" at bounding box center [309, 125] width 475 height 16
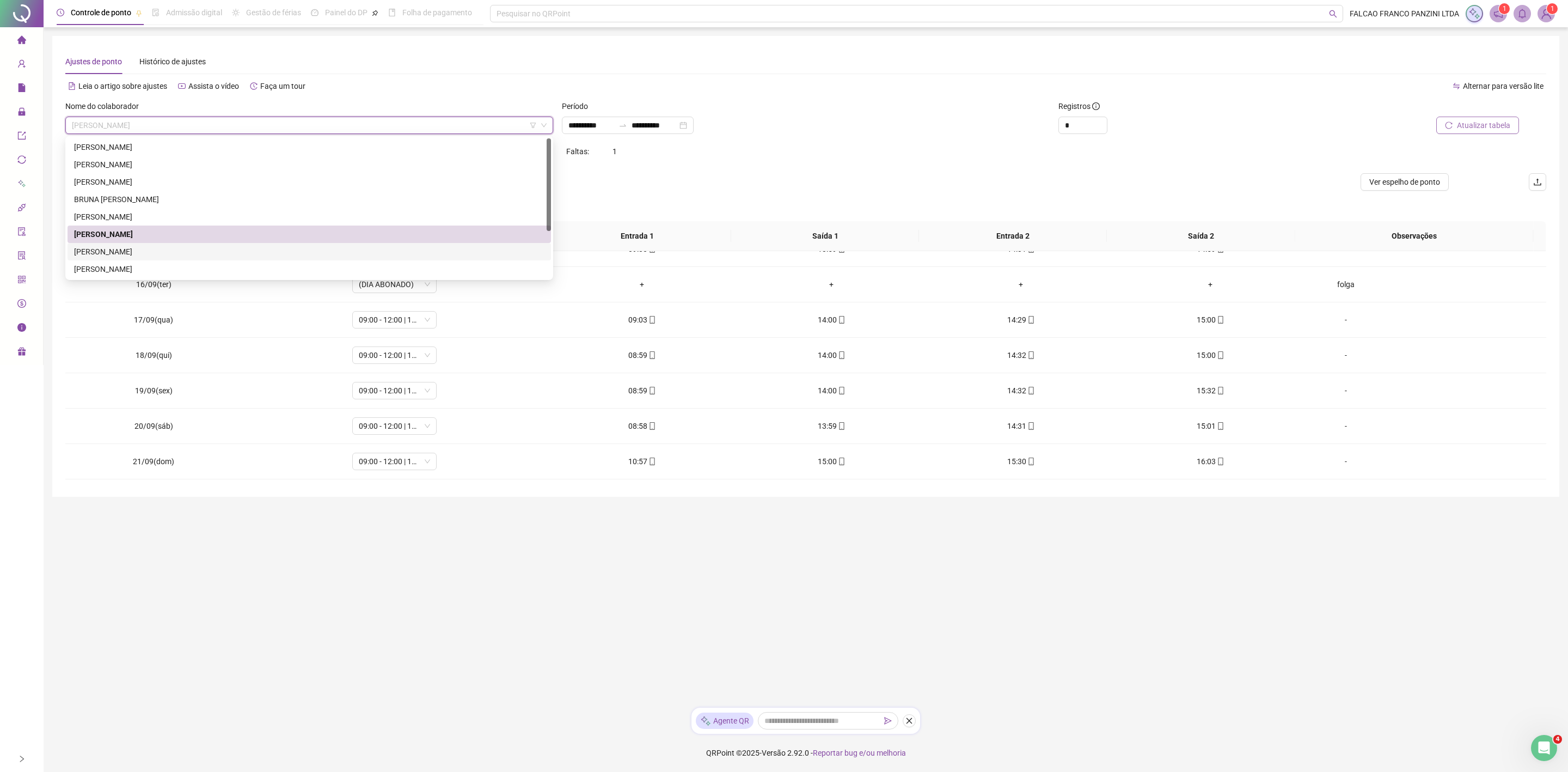
click at [112, 250] on div "[PERSON_NAME]" at bounding box center [309, 251] width 470 height 12
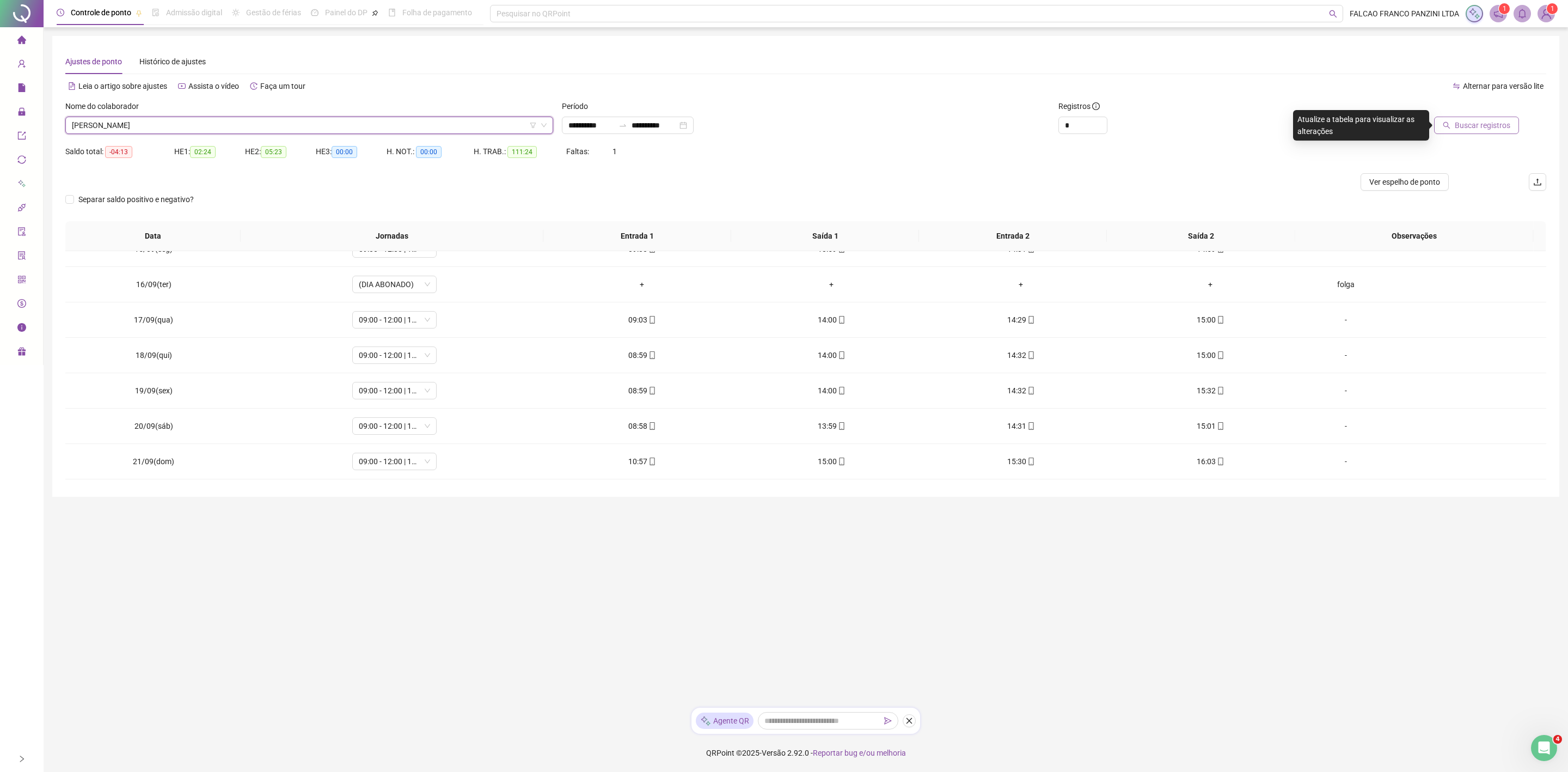
click at [1484, 126] on span "Buscar registros" at bounding box center [1482, 125] width 56 height 12
click at [265, 131] on span "[PERSON_NAME]" at bounding box center [309, 125] width 475 height 16
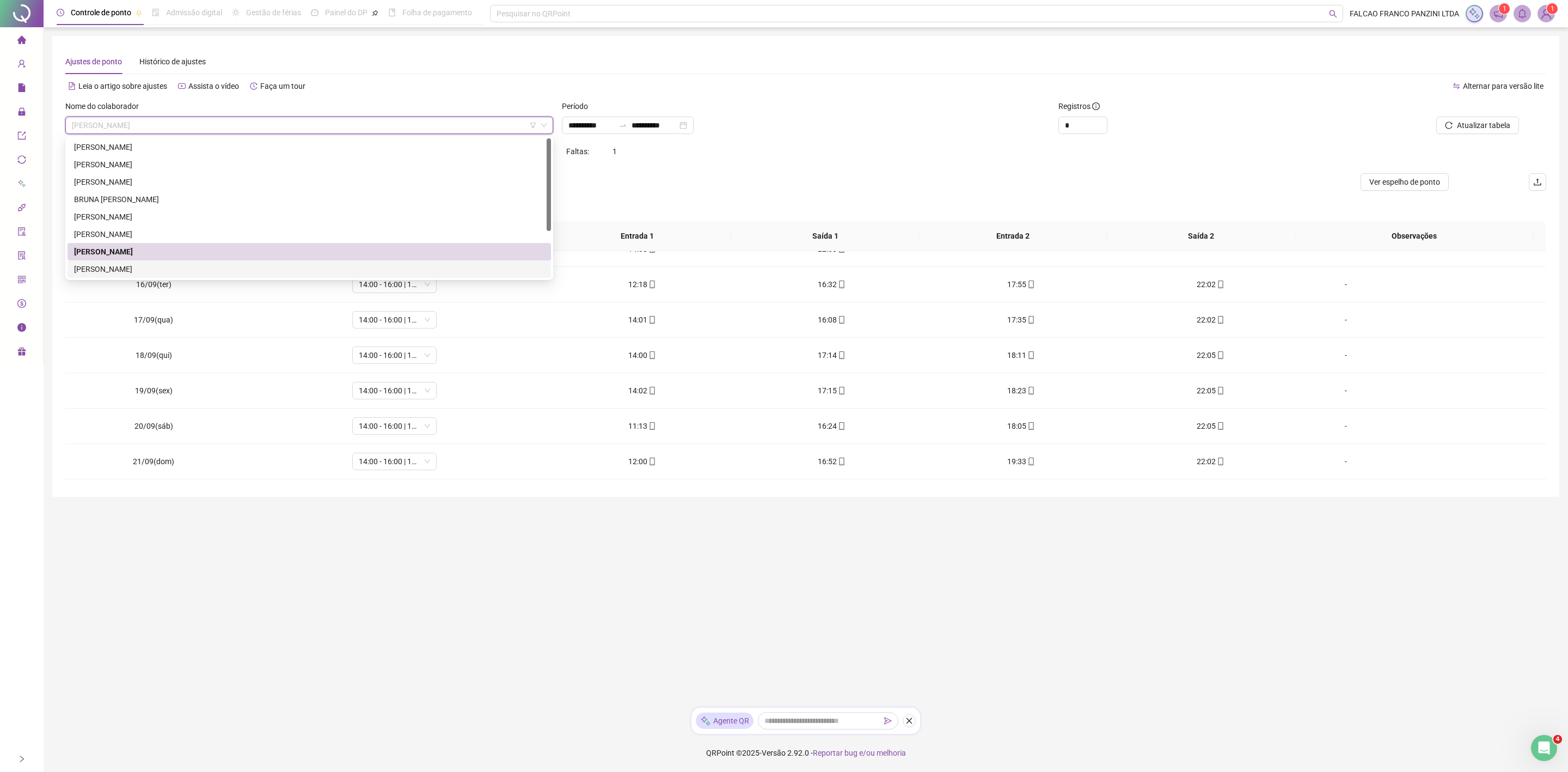
click at [155, 274] on div "[PERSON_NAME]" at bounding box center [309, 269] width 470 height 12
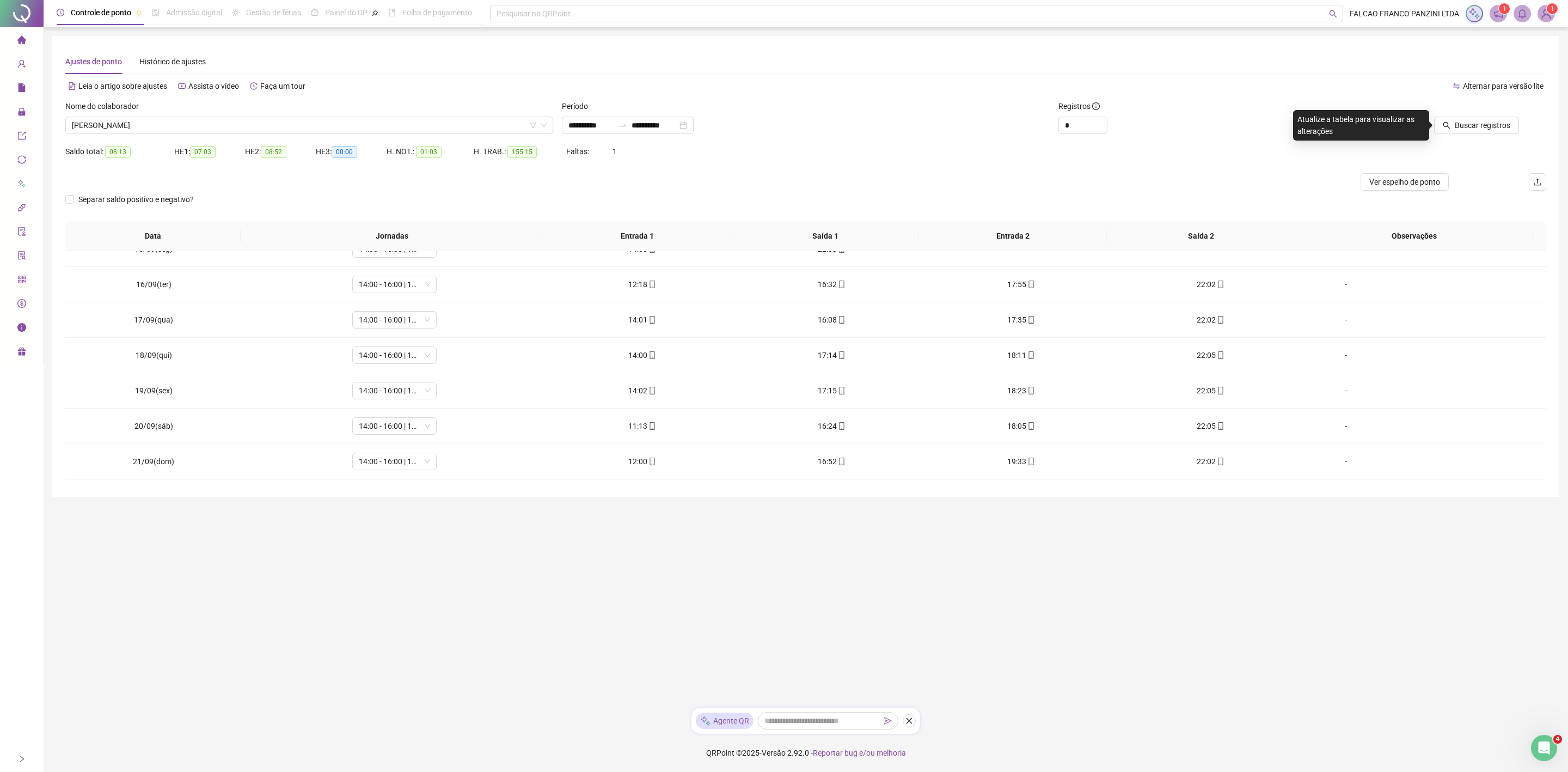
click at [1486, 110] on div at bounding box center [1412, 108] width 212 height 16
click at [1480, 120] on span "Buscar registros" at bounding box center [1482, 125] width 56 height 12
click at [291, 118] on span "[PERSON_NAME]" at bounding box center [309, 125] width 475 height 16
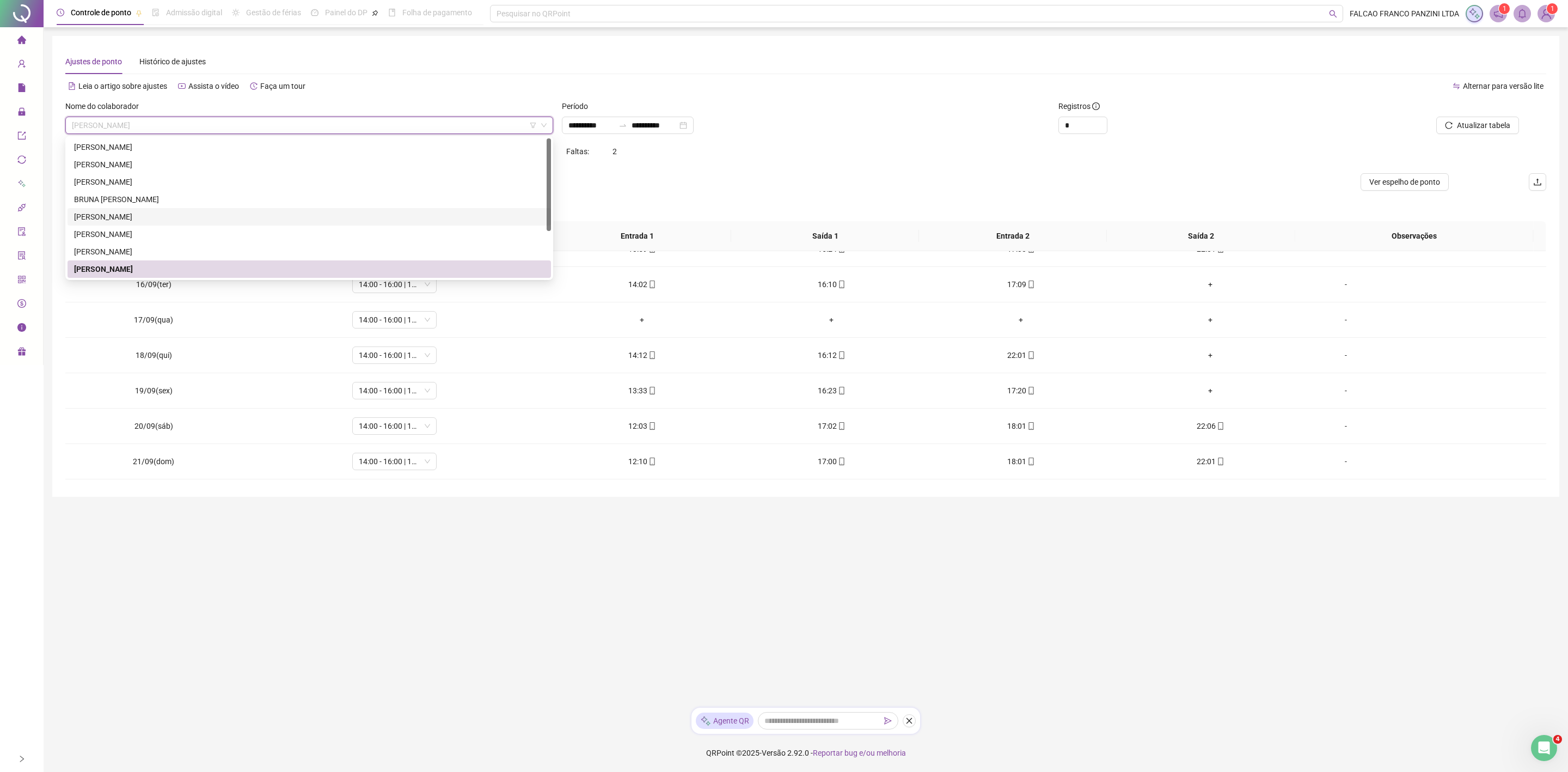
scroll to position [69, 0]
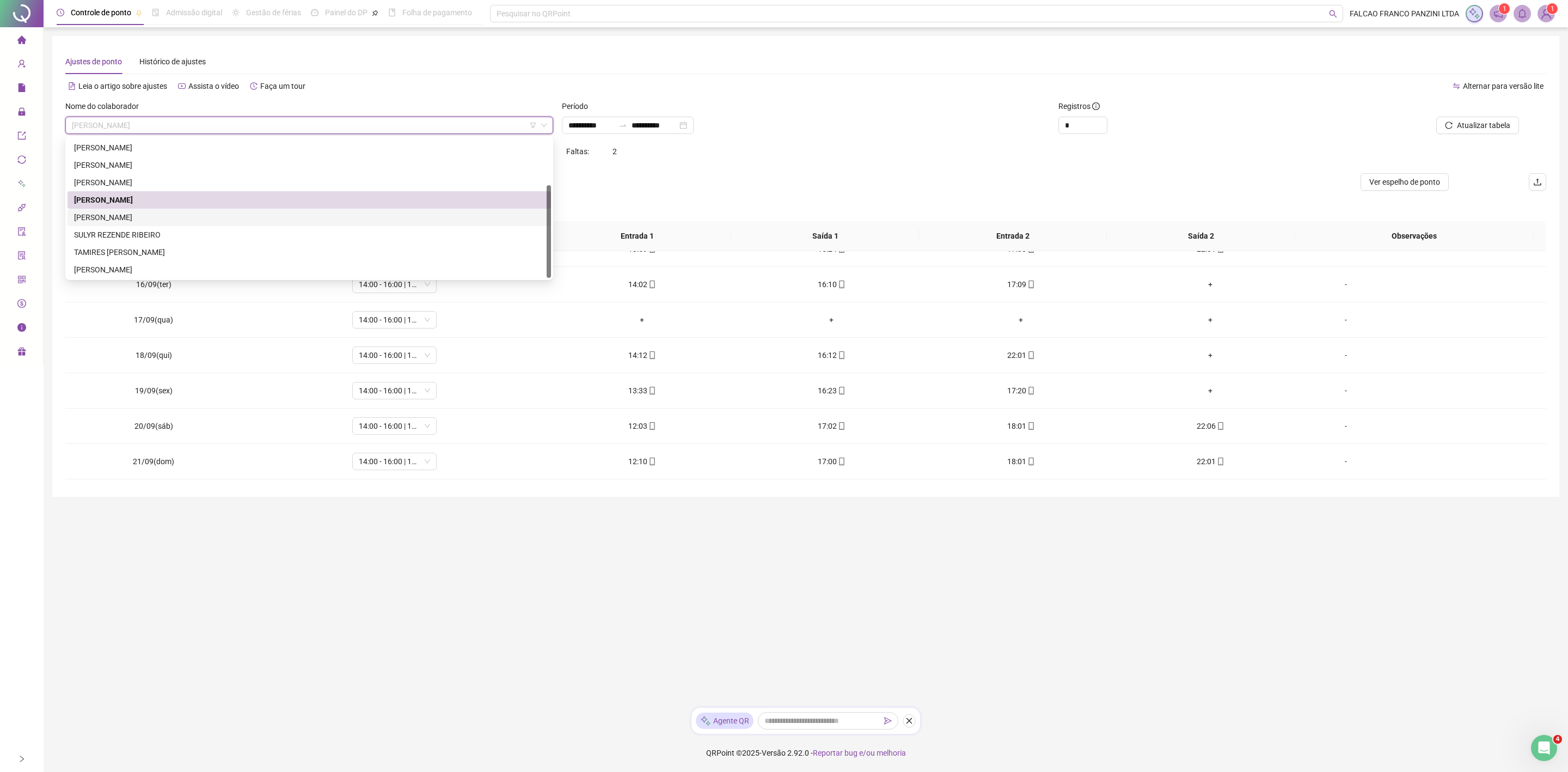
click at [142, 219] on div "[PERSON_NAME]" at bounding box center [309, 217] width 470 height 12
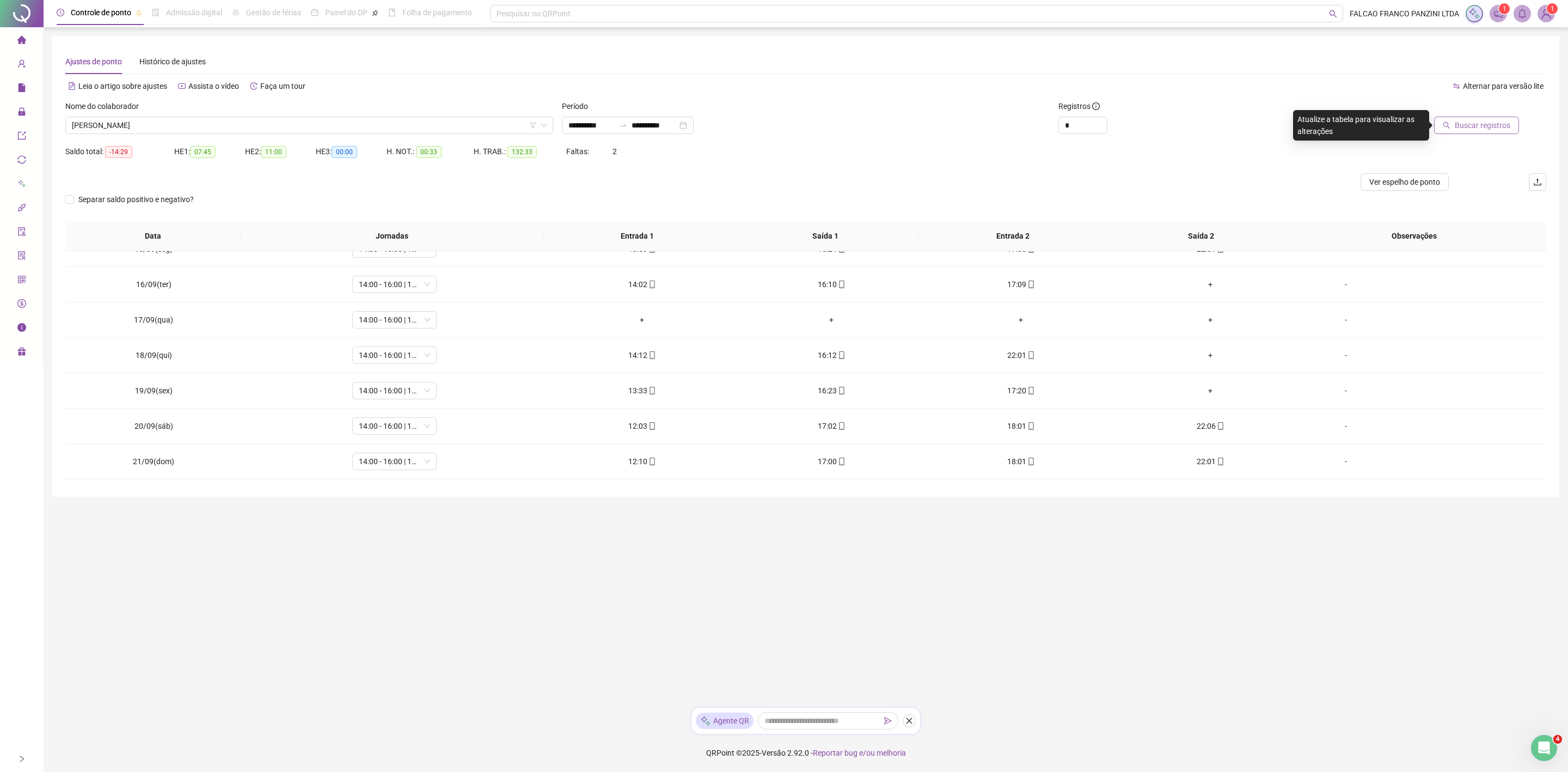
click at [1480, 121] on span "Buscar registros" at bounding box center [1482, 125] width 56 height 12
click at [281, 132] on span "[PERSON_NAME]" at bounding box center [309, 125] width 475 height 16
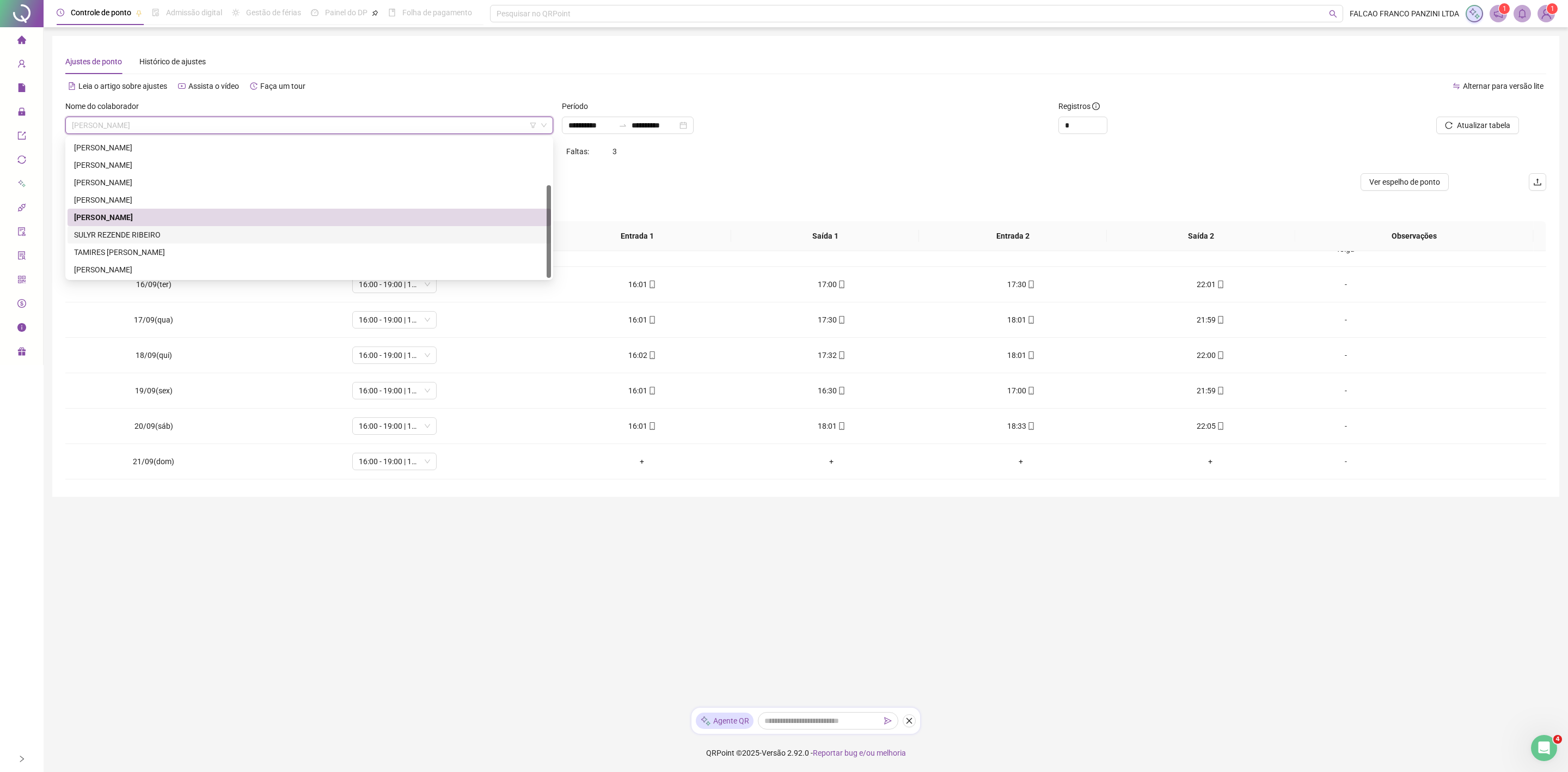
click at [134, 229] on div "SULYR REZENDE RIBEIRO" at bounding box center [309, 234] width 470 height 12
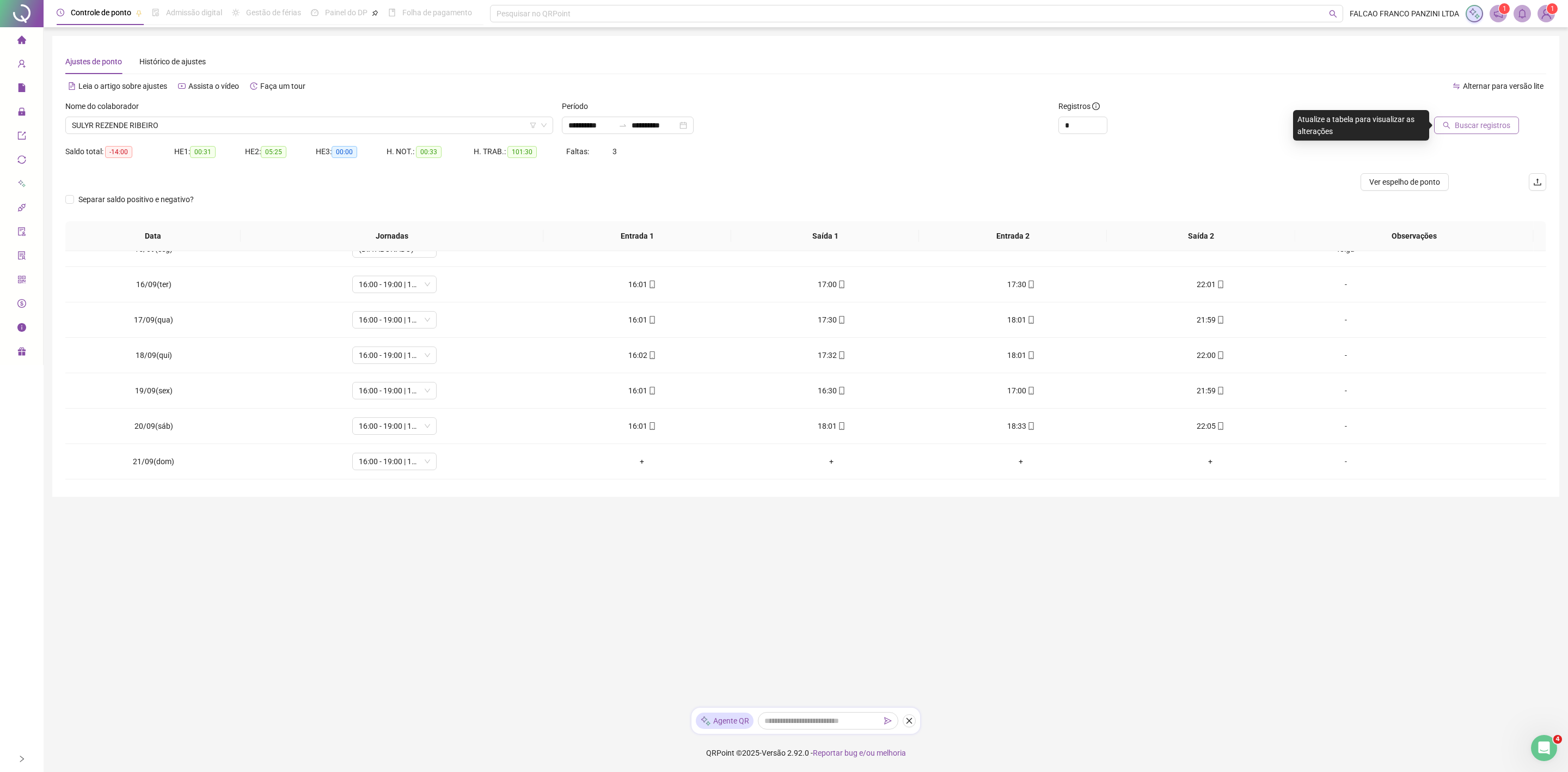
click at [1467, 118] on button "Buscar registros" at bounding box center [1476, 125] width 85 height 17
click at [201, 117] on div "SULYR REZENDE RIBEIRO" at bounding box center [309, 125] width 488 height 17
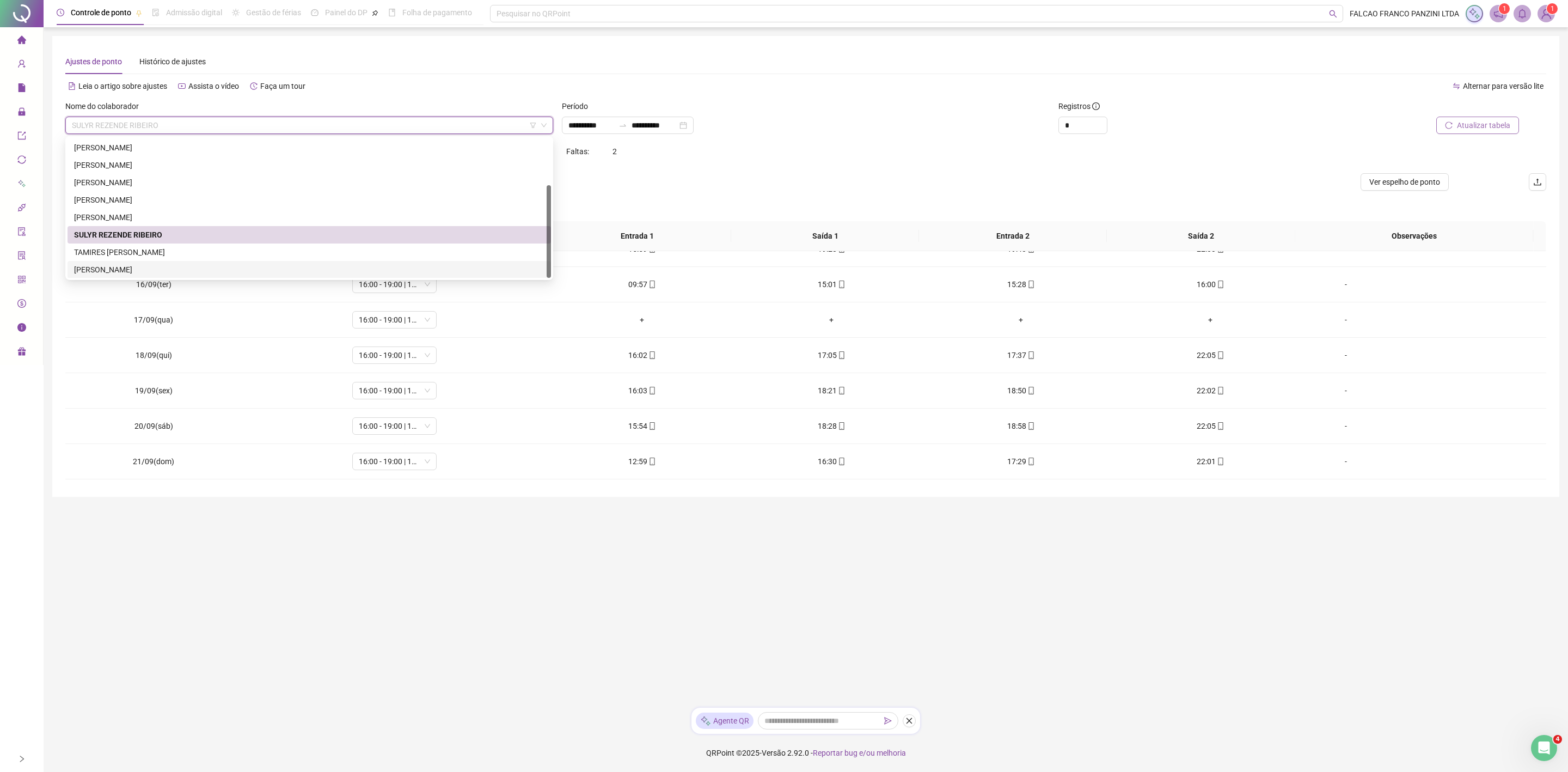
click at [151, 262] on div "[PERSON_NAME]" at bounding box center [309, 269] width 483 height 17
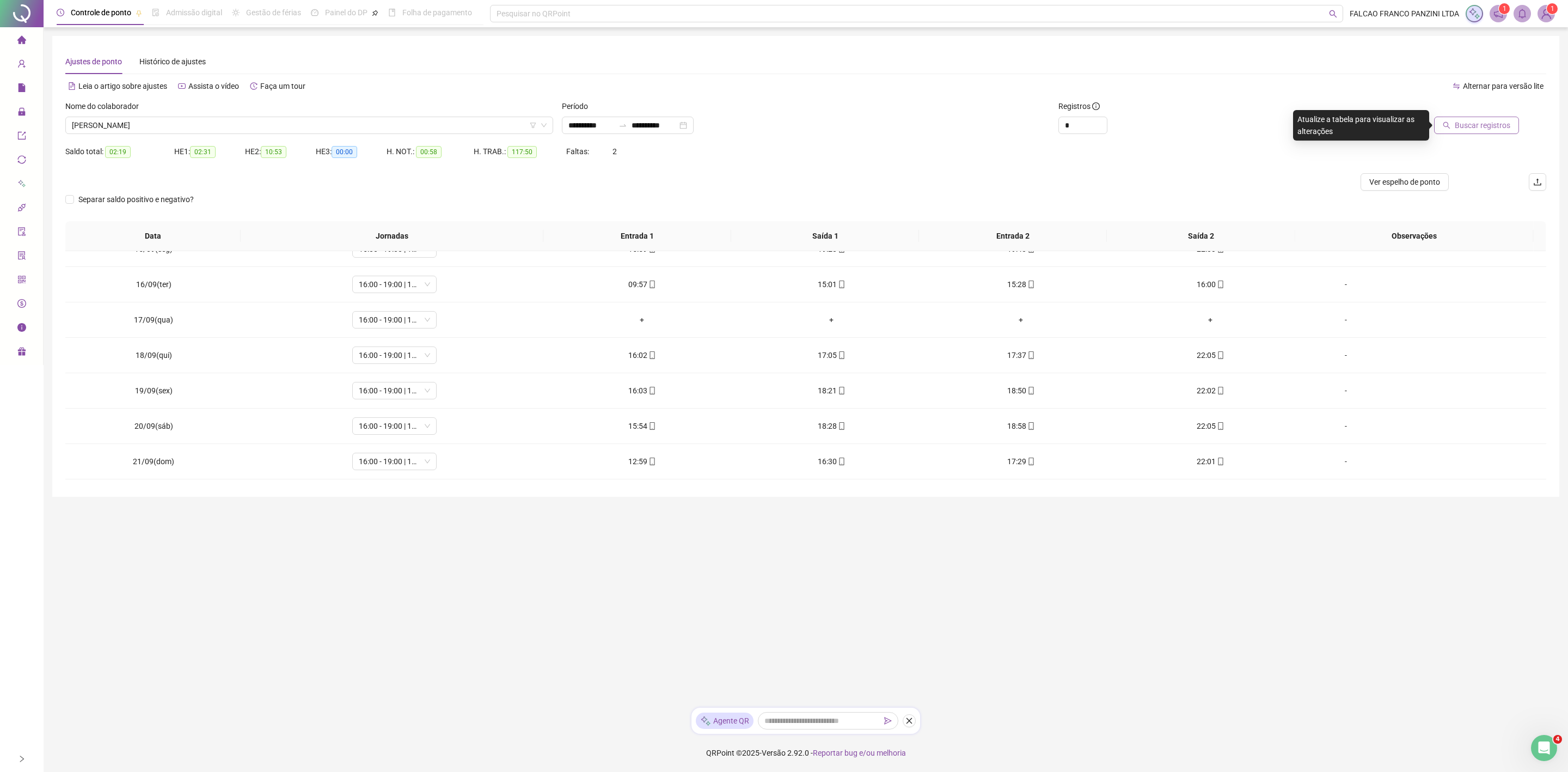
click at [1506, 121] on span "Buscar registros" at bounding box center [1482, 125] width 56 height 12
